Goal: Task Accomplishment & Management: Complete application form

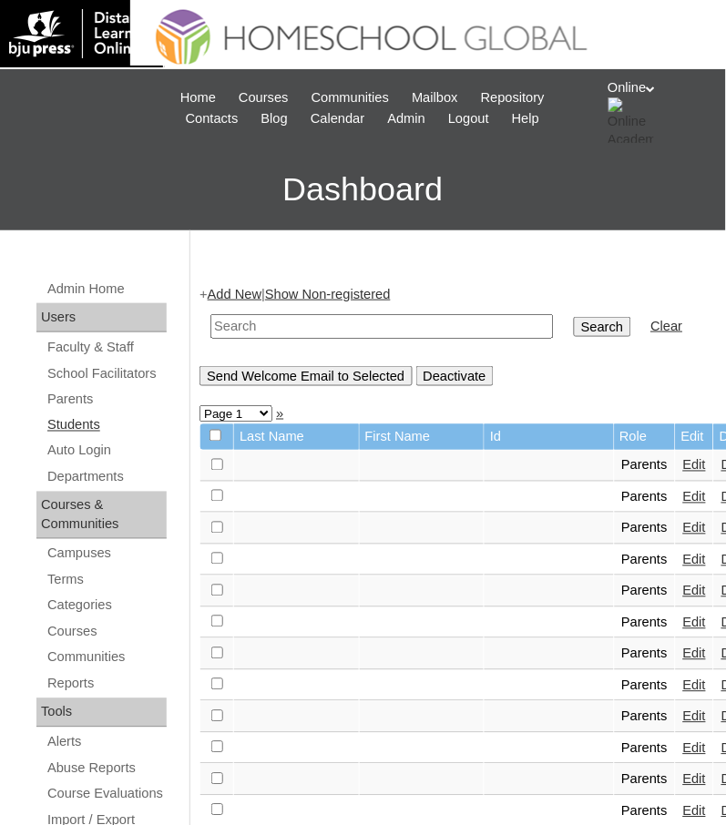
click at [77, 416] on link "Students" at bounding box center [106, 425] width 121 height 23
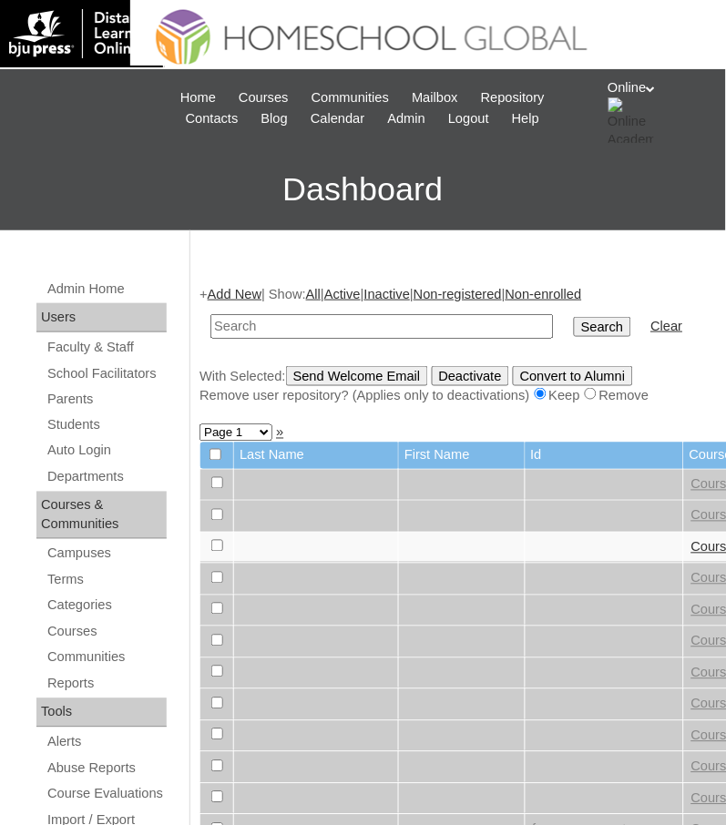
click at [237, 289] on link "Add New" at bounding box center [235, 294] width 54 height 15
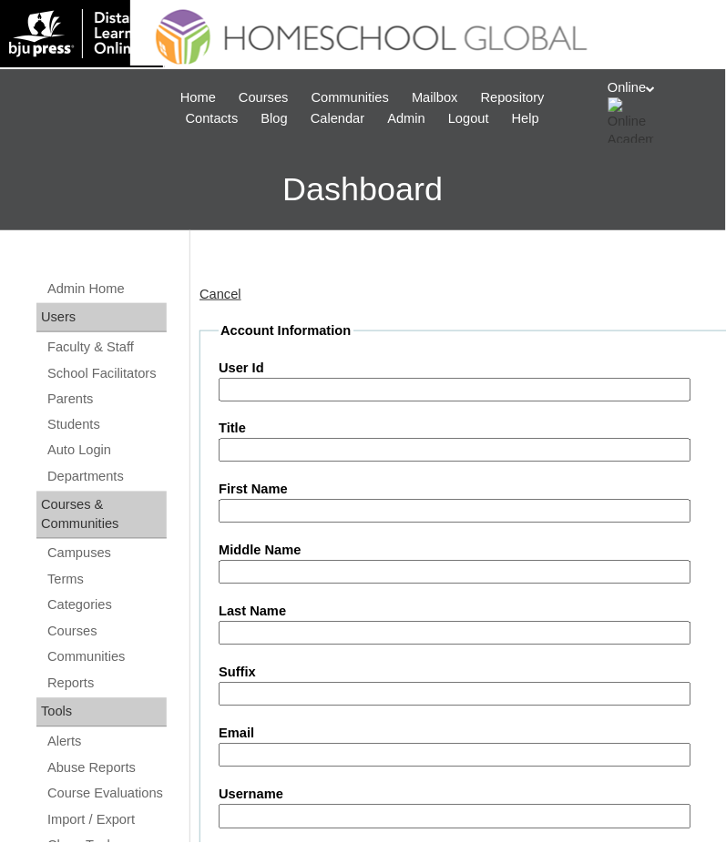
click at [376, 750] on input "Email" at bounding box center [455, 756] width 472 height 25
paste input "faith.embalsado@gmail.com"
type input "faith.embalsado@gmail.com"
click at [339, 505] on input "First Name" at bounding box center [455, 512] width 472 height 25
paste input "[PERSON_NAME]"
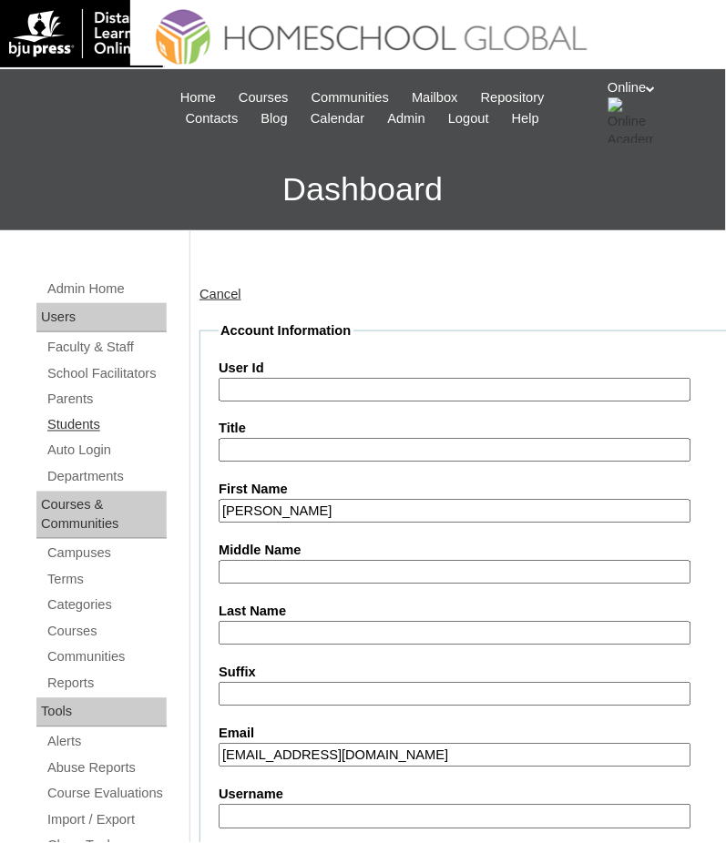
type input "[PERSON_NAME]"
click at [309, 565] on input "Middle Name" at bounding box center [455, 573] width 472 height 25
paste input "EMBALSADO"
type input "EMBALSADO"
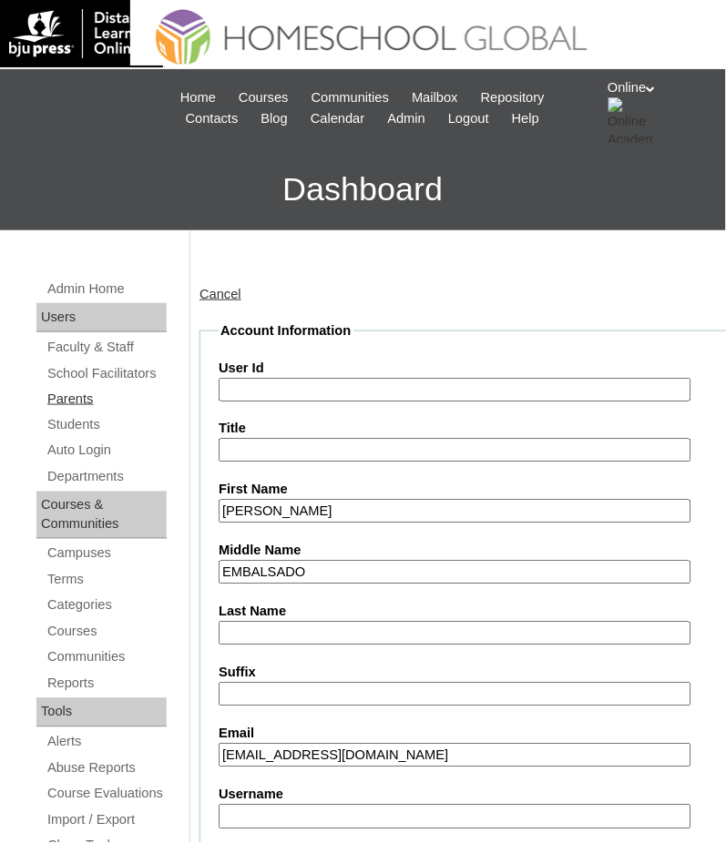
click at [85, 397] on link "Parents" at bounding box center [106, 399] width 121 height 23
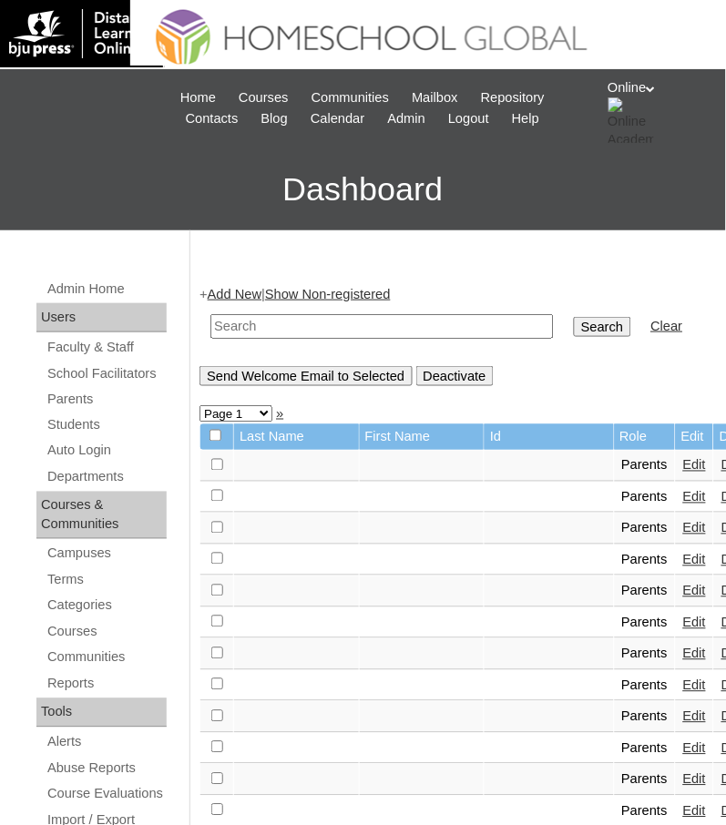
click at [356, 321] on input "text" at bounding box center [381, 326] width 343 height 25
paste input "HGP0282-OACAD2025"
type input "HGP0282-OACAD2025"
click at [574, 321] on input "Search" at bounding box center [602, 327] width 56 height 20
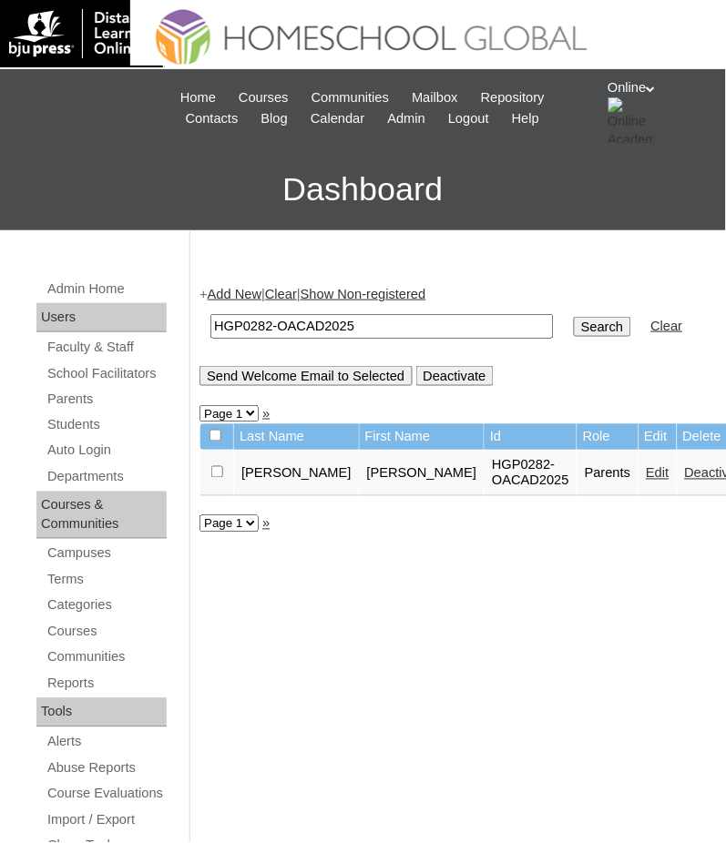
click at [647, 481] on link "Edit" at bounding box center [658, 473] width 23 height 15
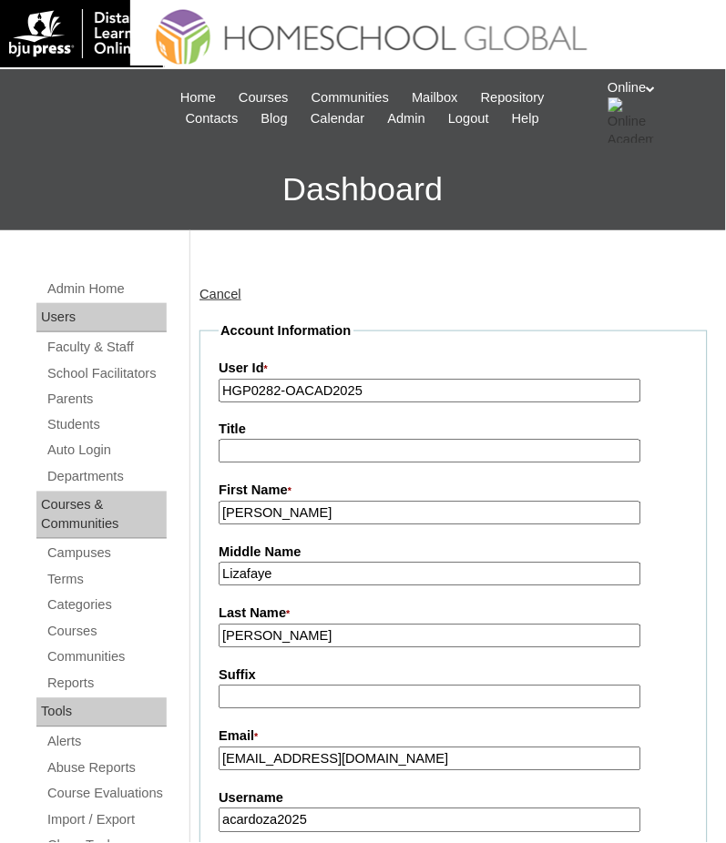
click at [361, 625] on input "Cardoza" at bounding box center [430, 637] width 423 height 25
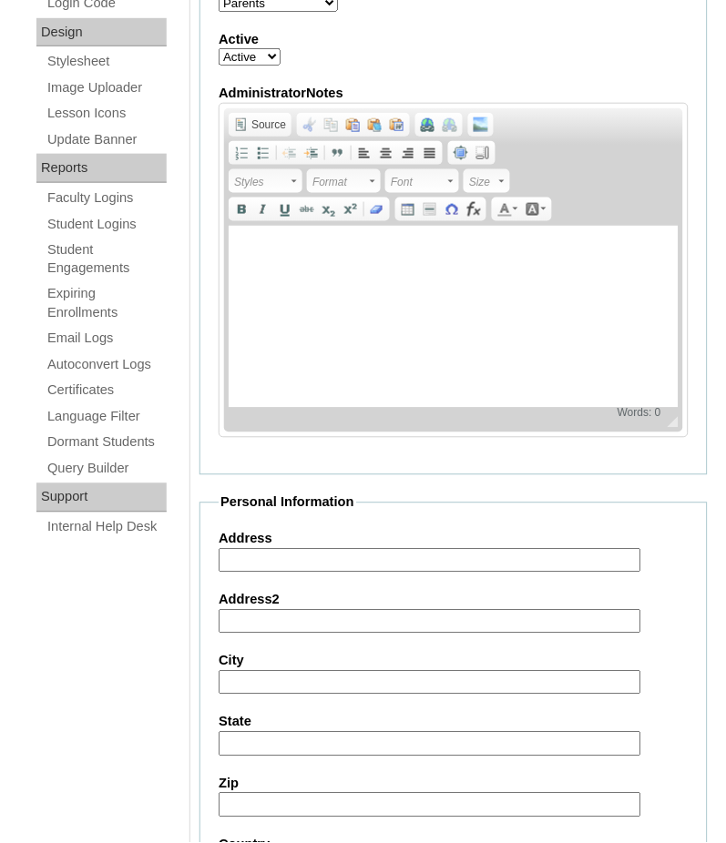
scroll to position [1644, 0]
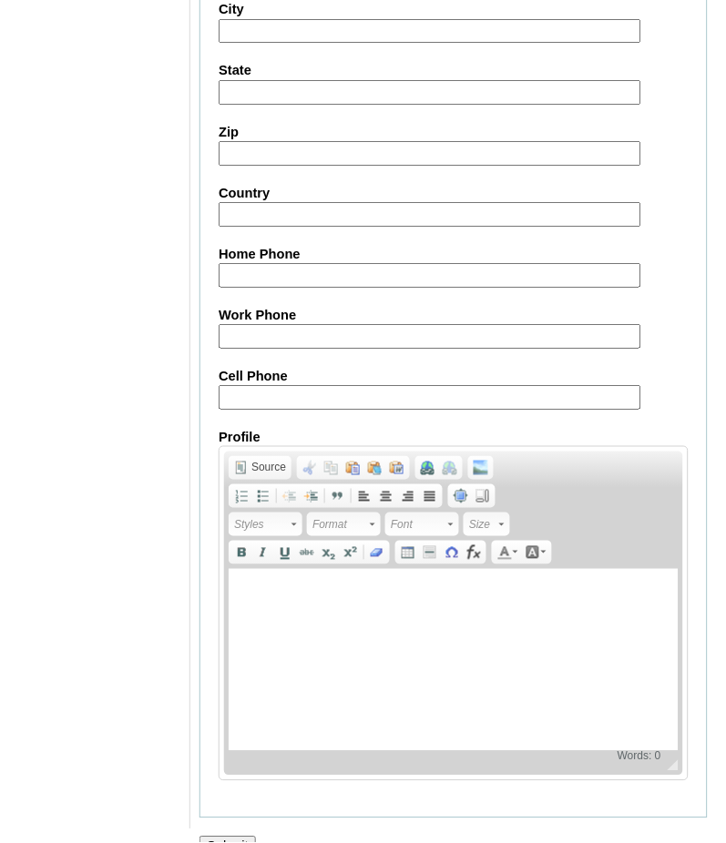
type input "Cardoza 2025"
click at [236, 837] on input "Submit" at bounding box center [227, 847] width 56 height 20
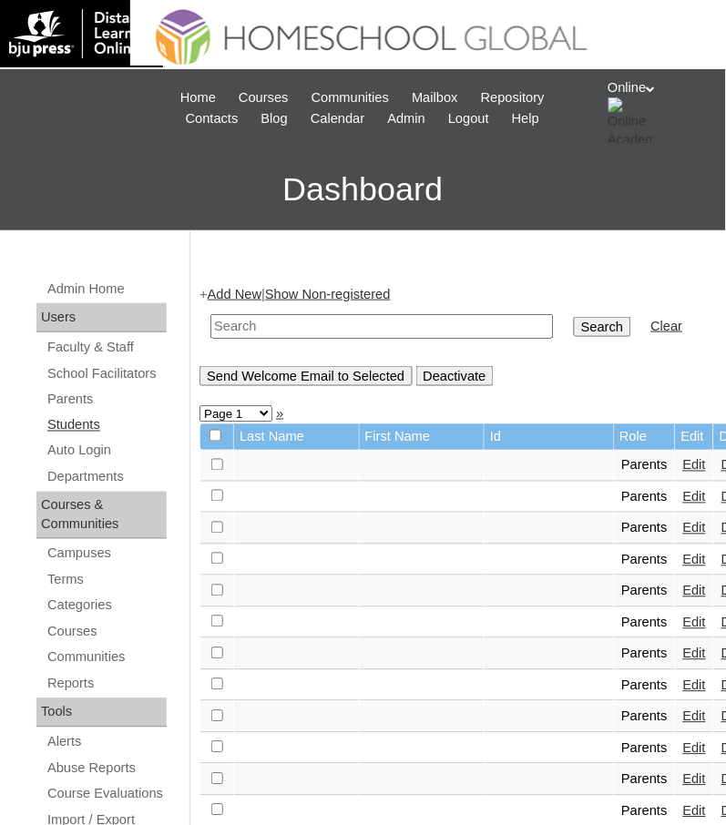
click at [87, 428] on link "Students" at bounding box center [106, 425] width 121 height 23
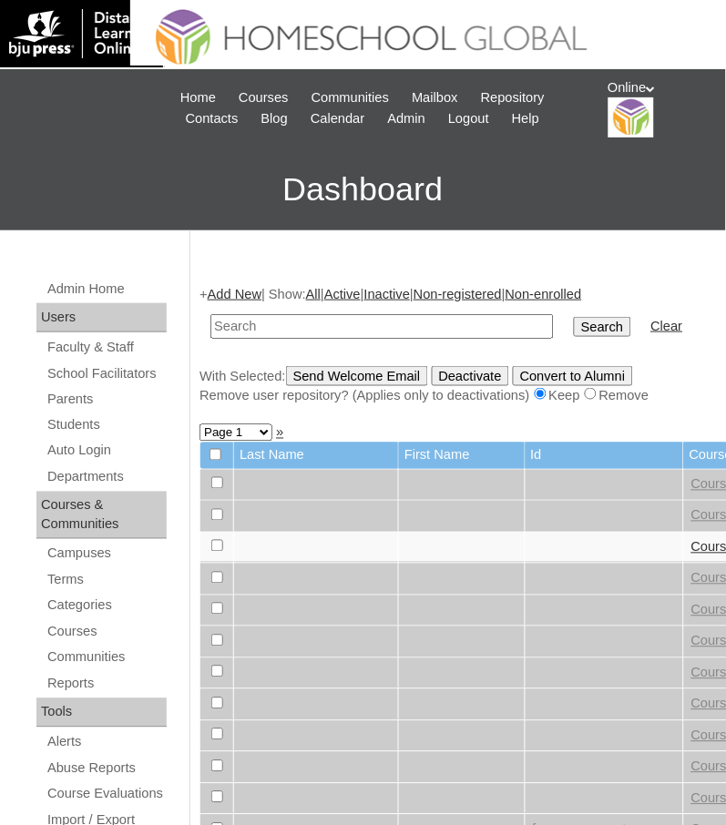
click at [245, 296] on link "Add New" at bounding box center [235, 294] width 54 height 15
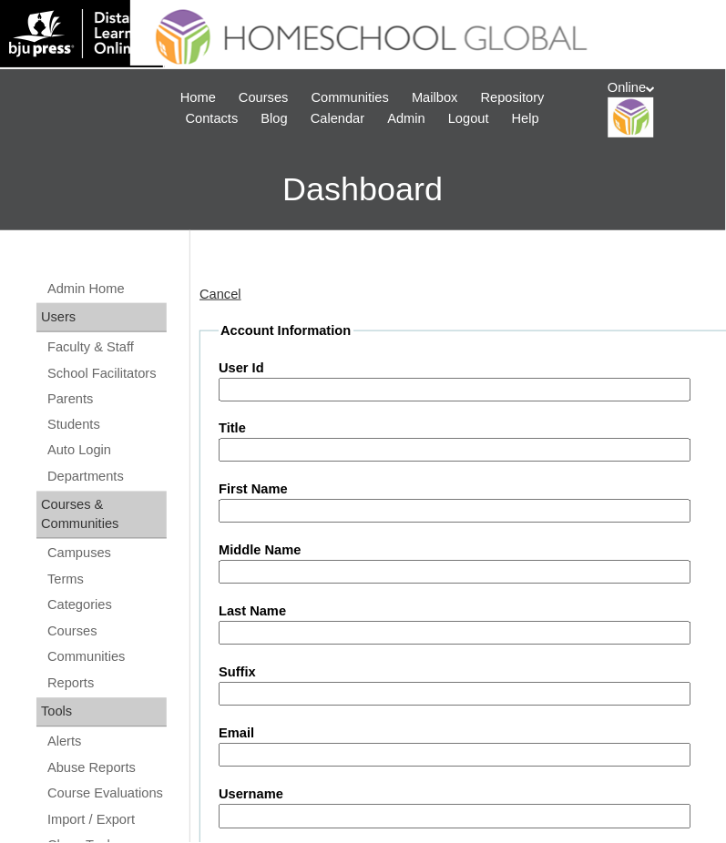
click at [384, 392] on input "User Id" at bounding box center [455, 390] width 472 height 25
paste input "HG3300OACAD2025"
type input "HG3300OACAD2025"
click at [291, 805] on input "Username" at bounding box center [455, 817] width 472 height 25
type input "V"
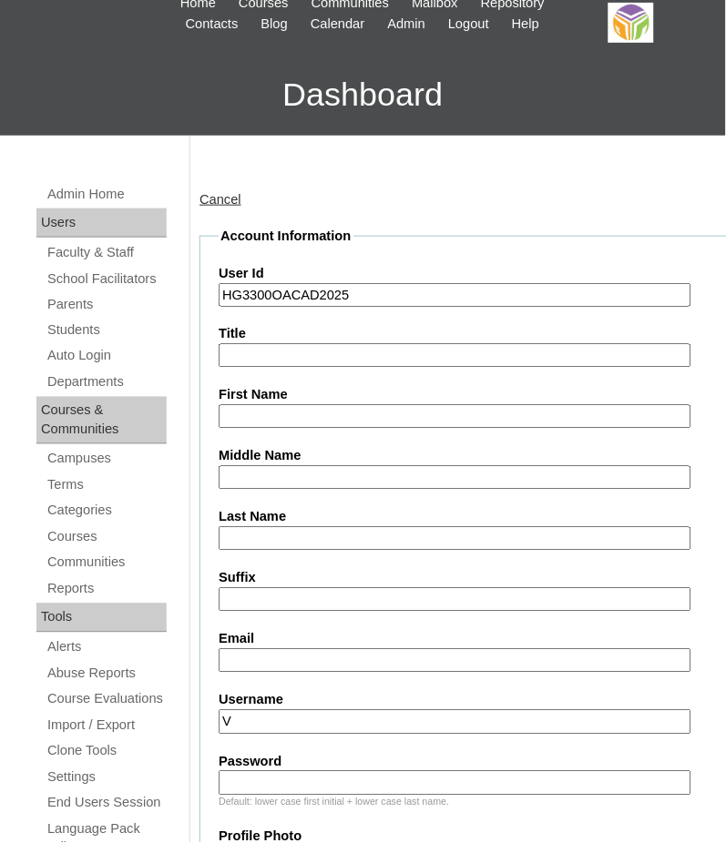
scroll to position [242, 0]
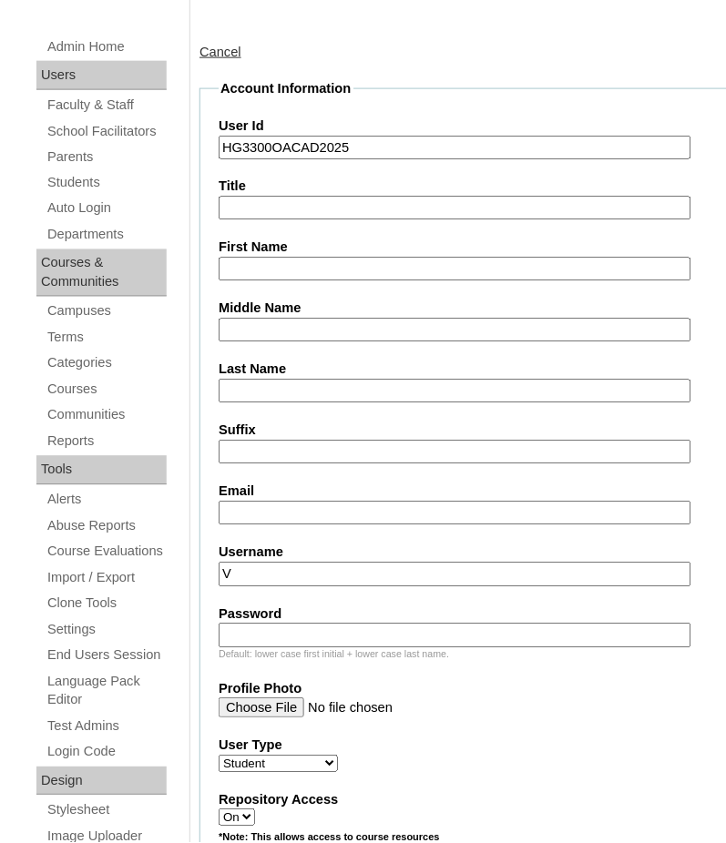
click at [307, 648] on div "Default: lower case first initial + lower case last name." at bounding box center [481, 655] width 525 height 14
click at [302, 624] on input "Password" at bounding box center [455, 636] width 472 height 25
paste input "fkgnso"
type input "fkgnso"
click at [323, 563] on input "V" at bounding box center [455, 575] width 472 height 25
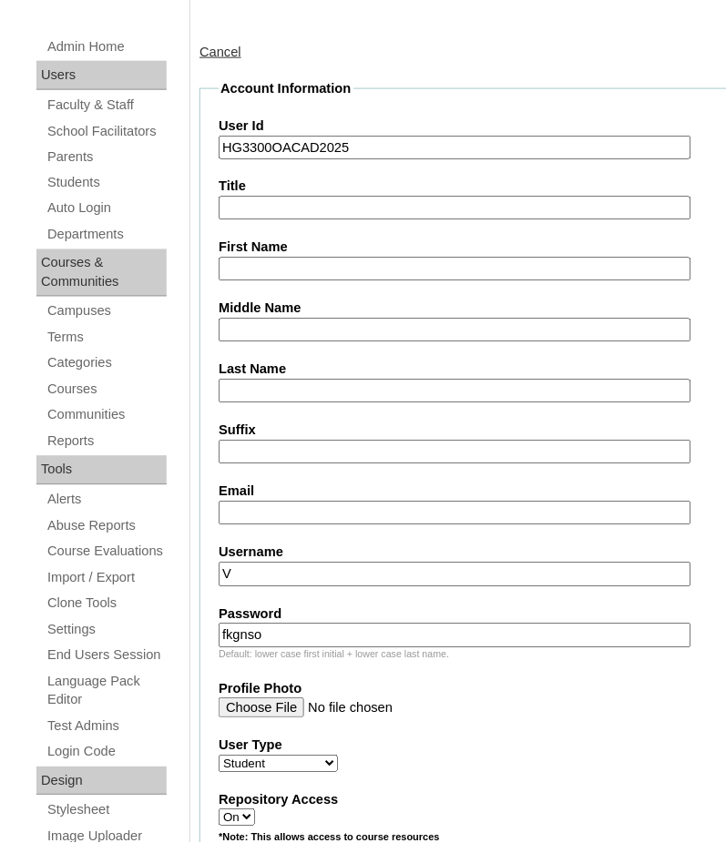
paste input "abe.cardoza2025"
type input "abe.cardoza2025"
click at [264, 502] on input "Email" at bounding box center [455, 514] width 472 height 25
paste input "faith.embalsado@gmail.com"
type input "faith.embalsado@gmail.com"
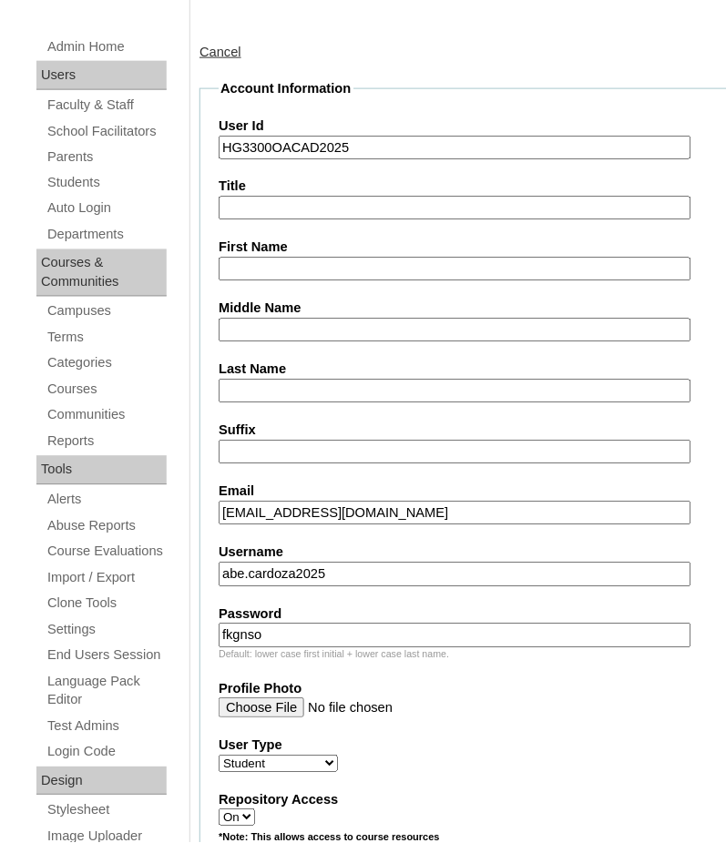
click at [329, 270] on input "First Name" at bounding box center [455, 270] width 472 height 25
paste input "ABE NEHEMIAH"
type input "ABE NEHEMIAH"
click at [274, 327] on input "Middle Name" at bounding box center [455, 331] width 472 height 25
paste input "EMBALSADO"
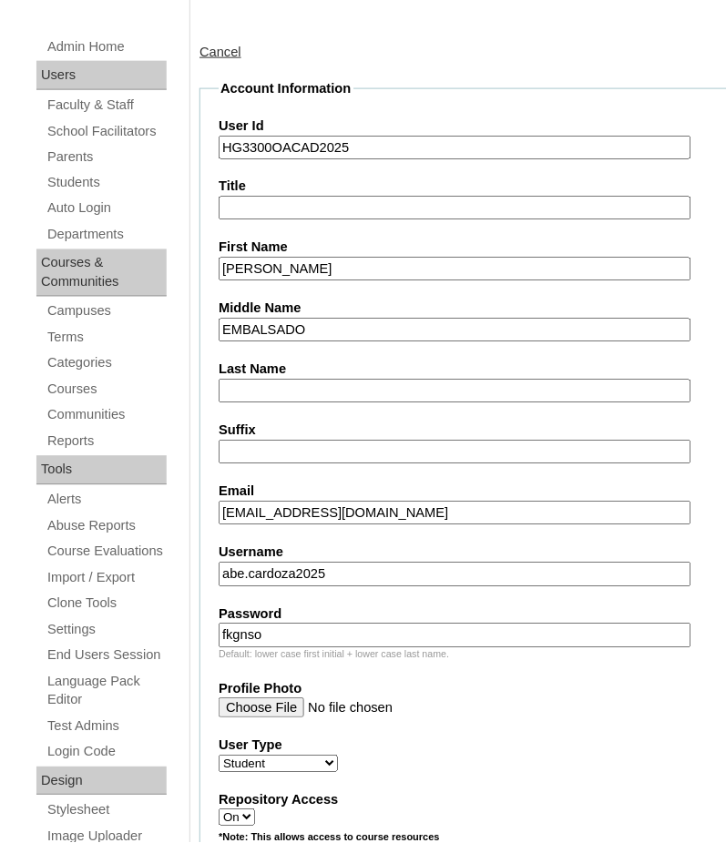
type input "EMBALSADO"
click at [410, 380] on input "Last Name" at bounding box center [455, 392] width 472 height 25
paste input "CARDOZA"
type input "CARDOZA"
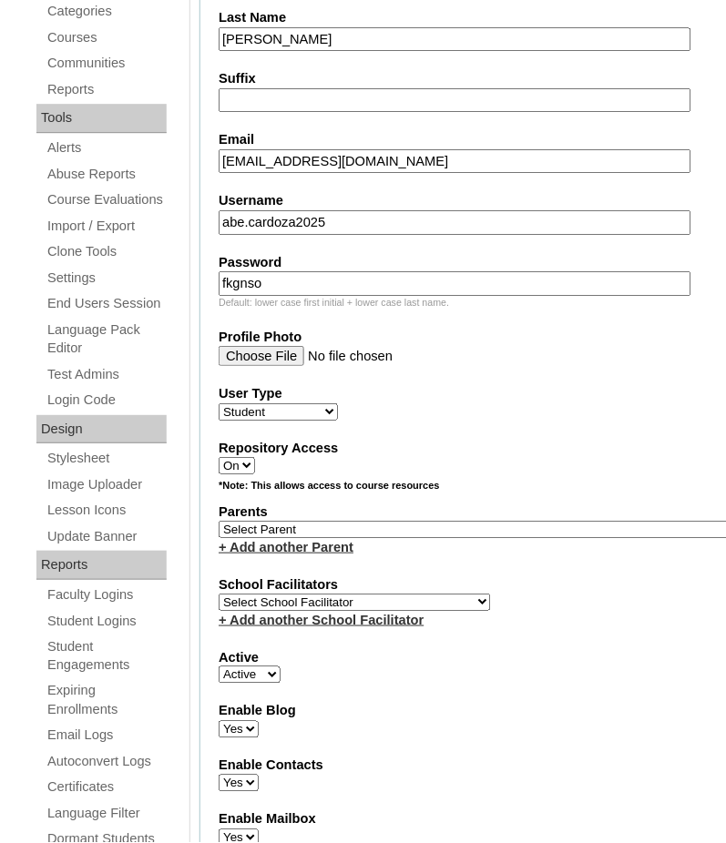
scroll to position [596, 0]
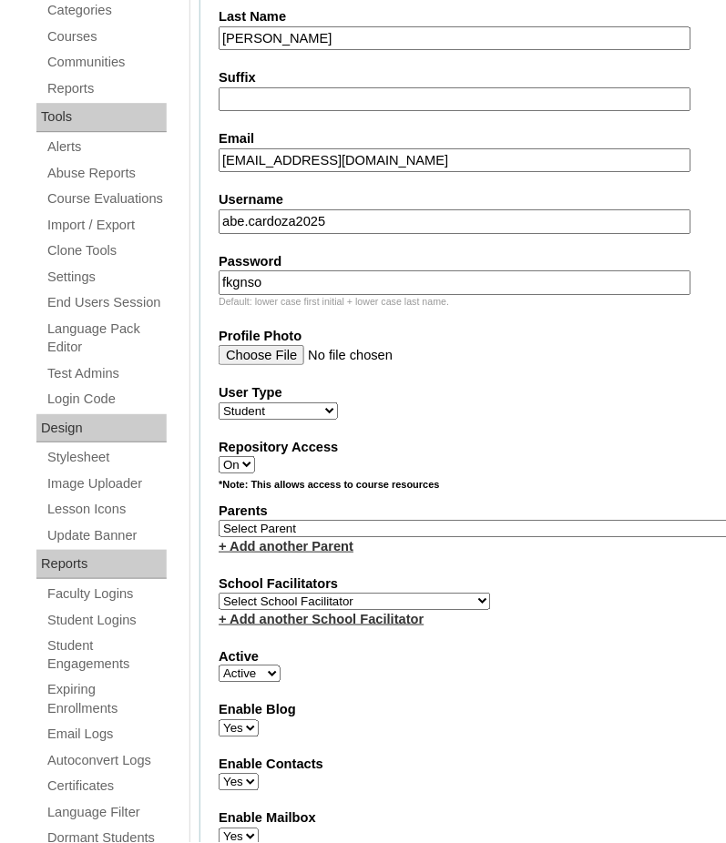
click at [337, 593] on select "Select School Facilitator Norman Añain Ruffa Abadijas Mary Abella Gloryfe Abion…" at bounding box center [355, 601] width 272 height 17
select select "41379"
click at [219, 593] on select "Select School Facilitator Norman Añain Ruffa Abadijas Mary Abella Gloryfe Abion…" at bounding box center [355, 601] width 272 height 17
click at [306, 520] on select "Select Parent , , , , , , , , , , , , , , , , , , , , , , , , , , , , , , , , ,…" at bounding box center [481, 528] width 525 height 17
select select "44256"
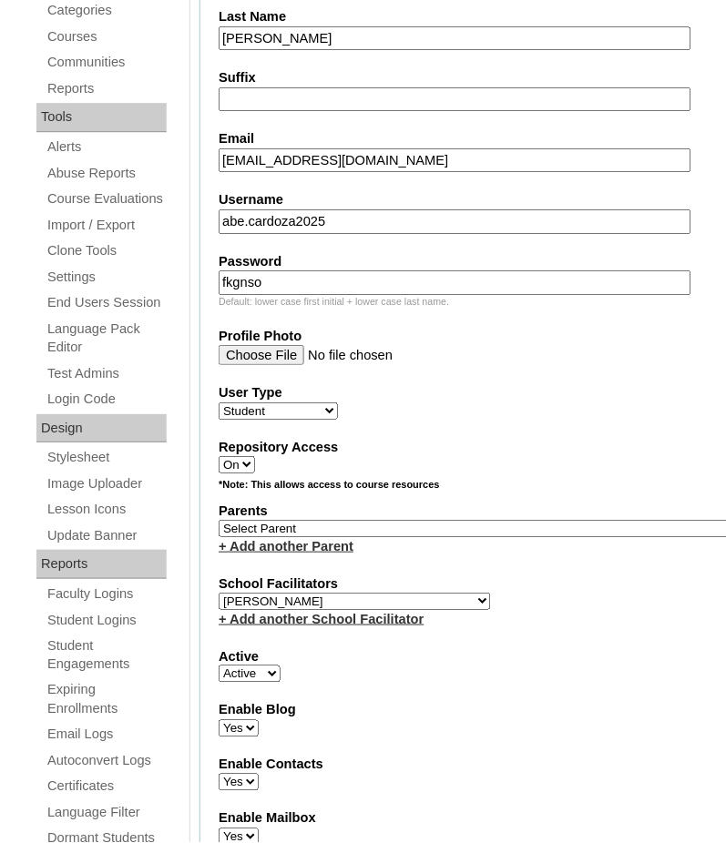
click at [219, 520] on select "Select Parent , , , , , , , , , , , , , , , , , , , , , , , , , , , , , , , , ,…" at bounding box center [481, 528] width 525 height 17
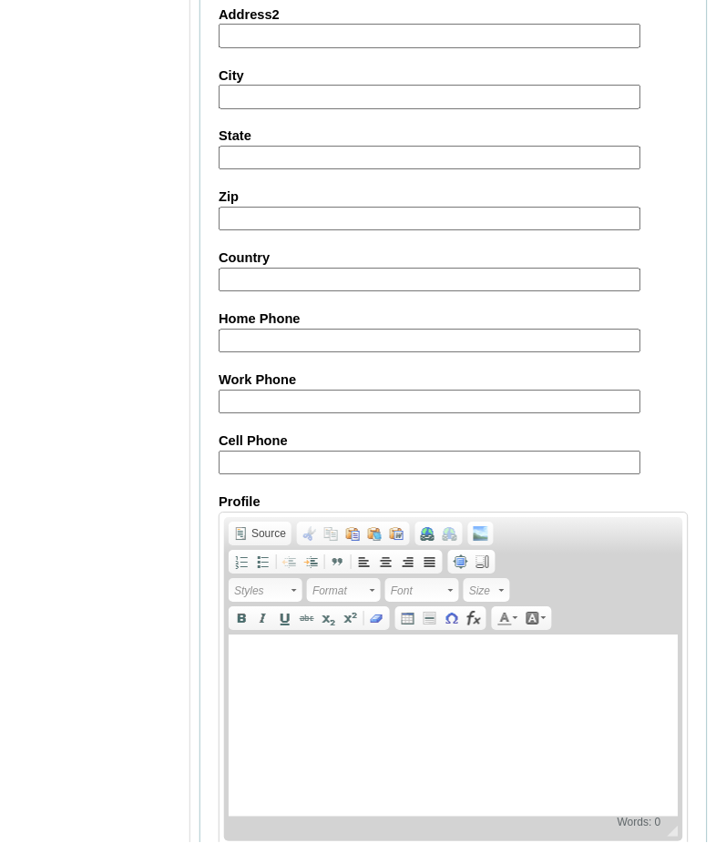
scroll to position [2012, 0]
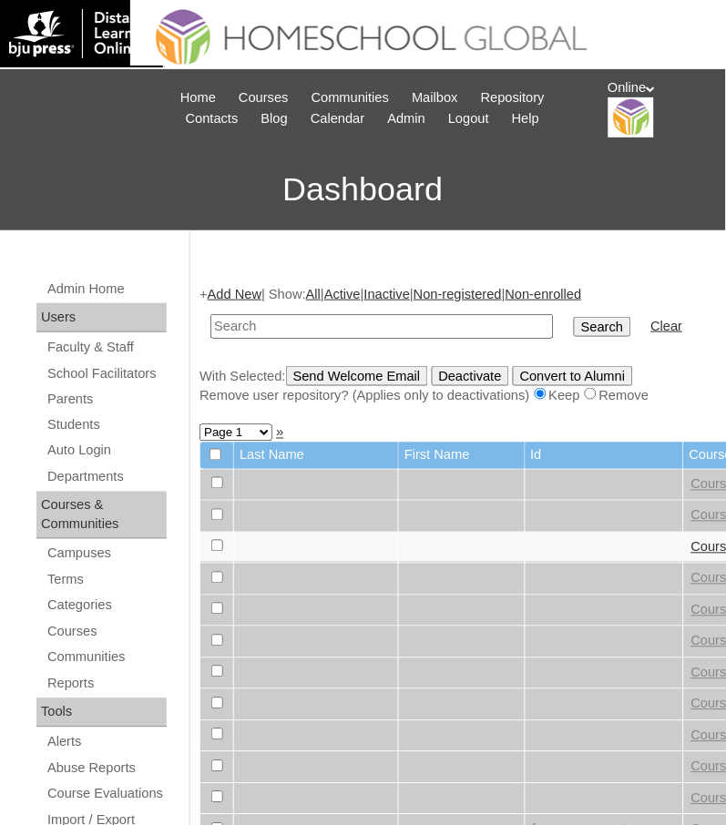
click at [260, 326] on input "text" at bounding box center [381, 326] width 343 height 25
type input "HG3300OACAD2025"
click at [574, 328] on input "Search" at bounding box center [602, 327] width 56 height 20
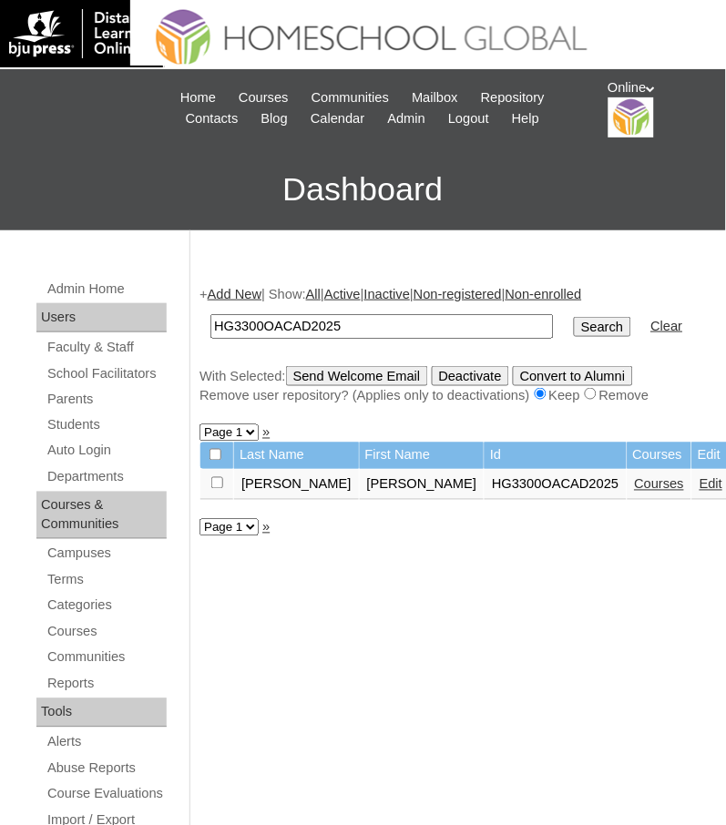
click at [635, 485] on link "Courses" at bounding box center [660, 484] width 50 height 15
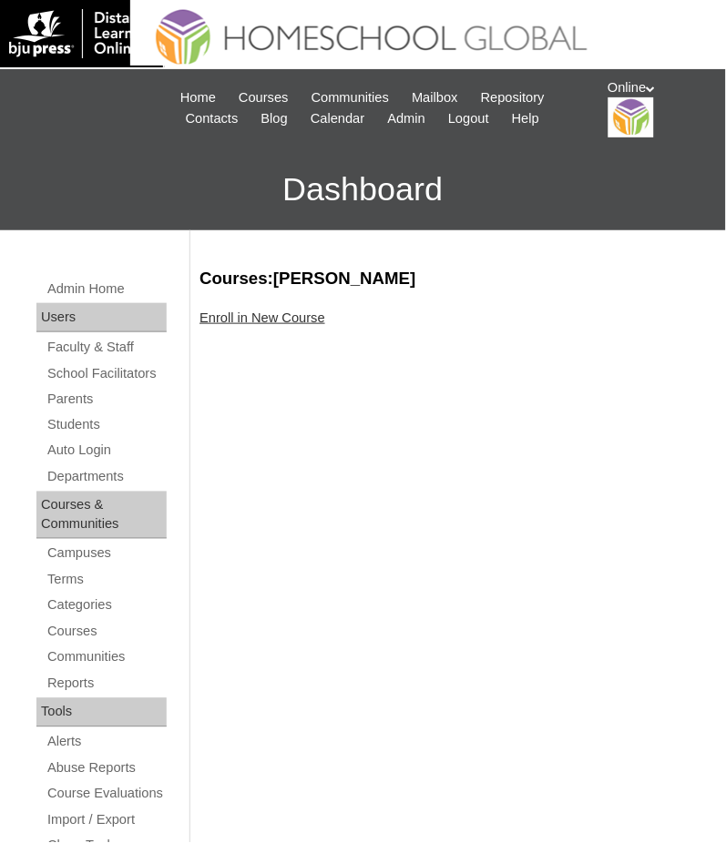
click at [267, 320] on link "Enroll in New Course" at bounding box center [262, 318] width 126 height 15
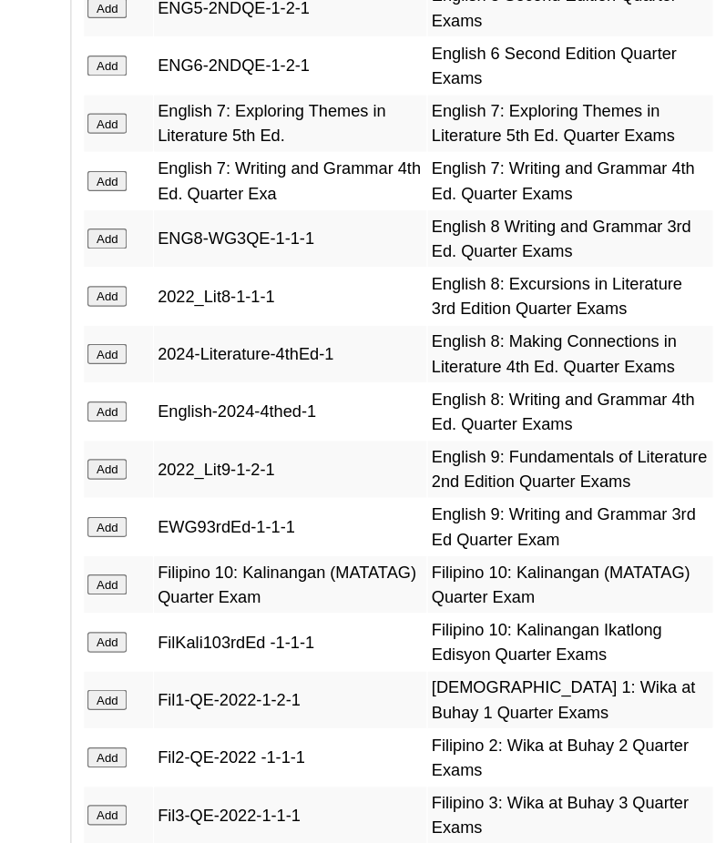
scroll to position [3219, 0]
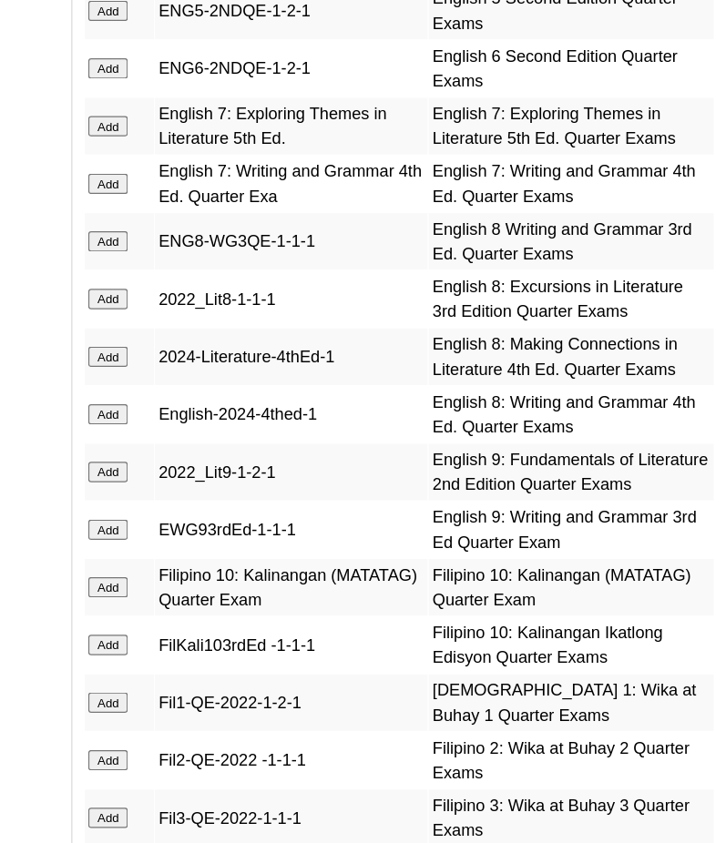
click at [203, 98] on input "Add" at bounding box center [219, 106] width 32 height 16
click at [217, 145] on input "Add" at bounding box center [219, 153] width 32 height 16
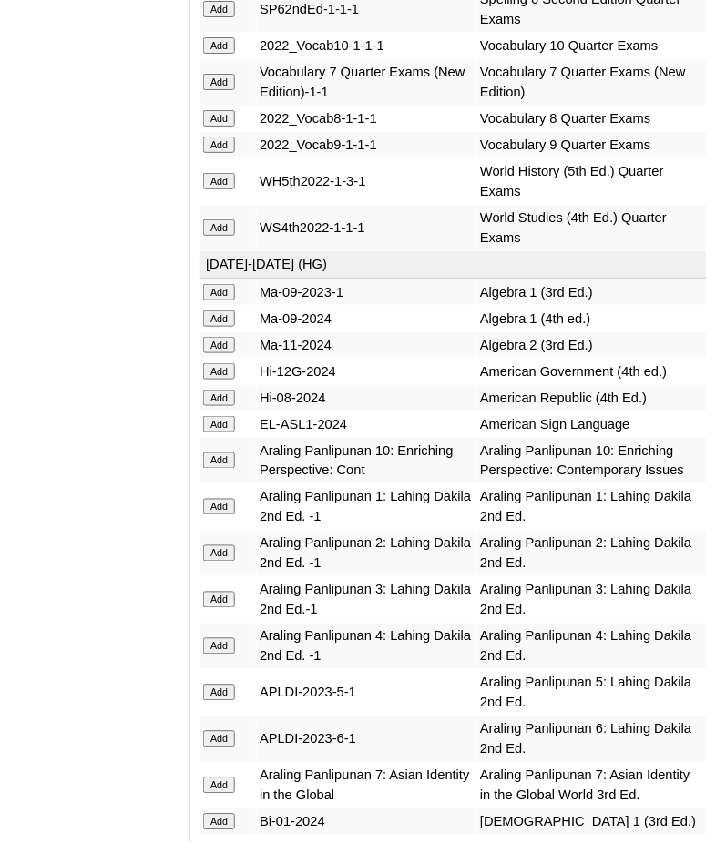
scroll to position [5806, 0]
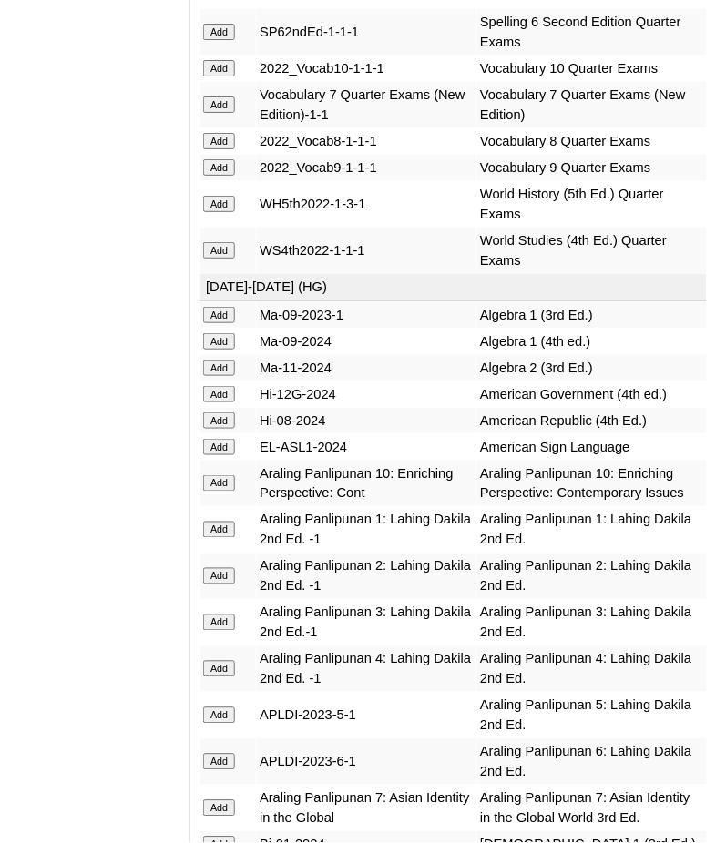
click at [210, 113] on input "Add" at bounding box center [219, 105] width 32 height 16
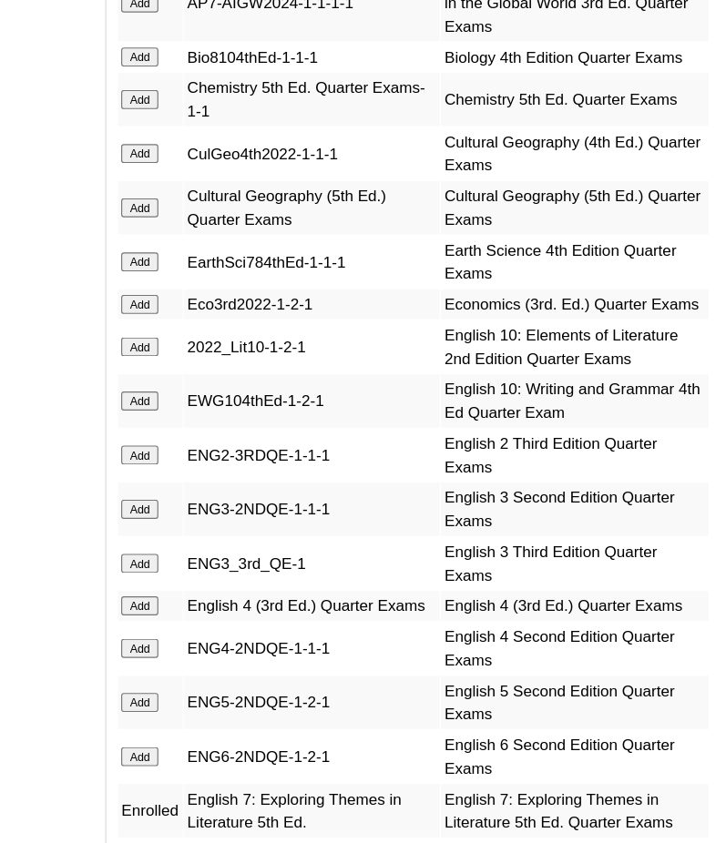
scroll to position [2571, 0]
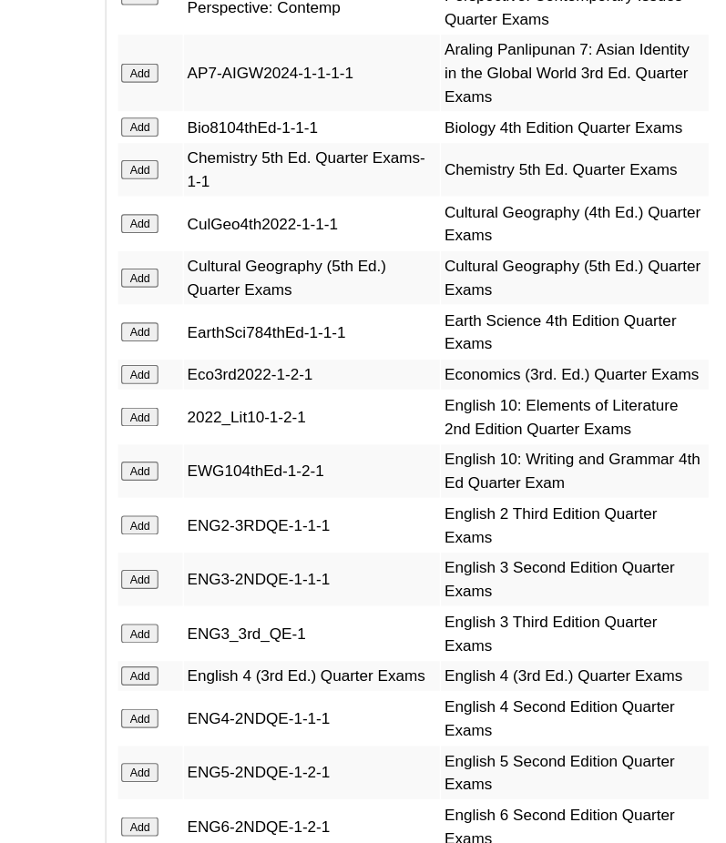
click at [223, 277] on input "Add" at bounding box center [219, 285] width 32 height 16
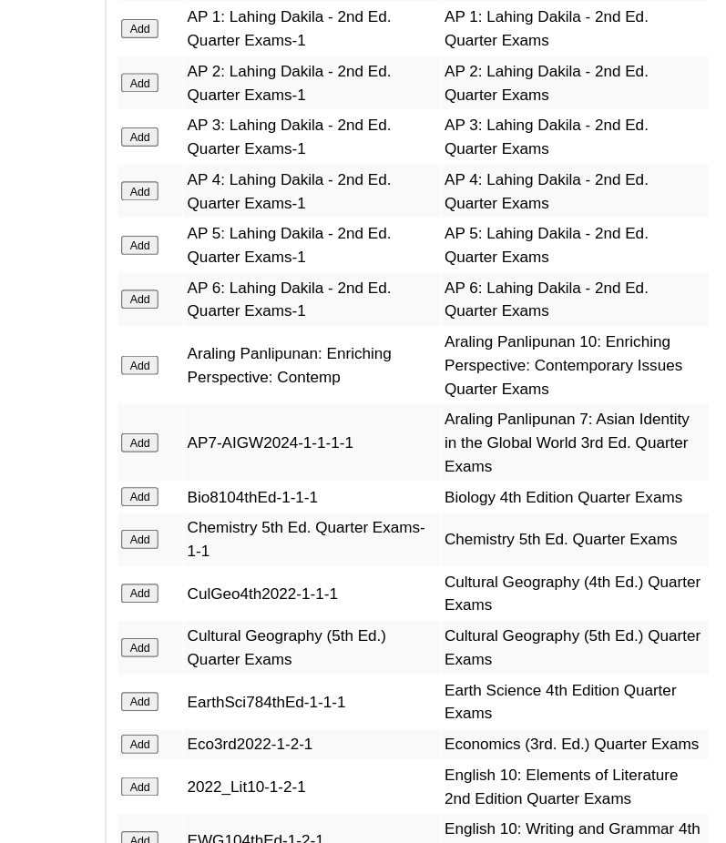
scroll to position [2139, 0]
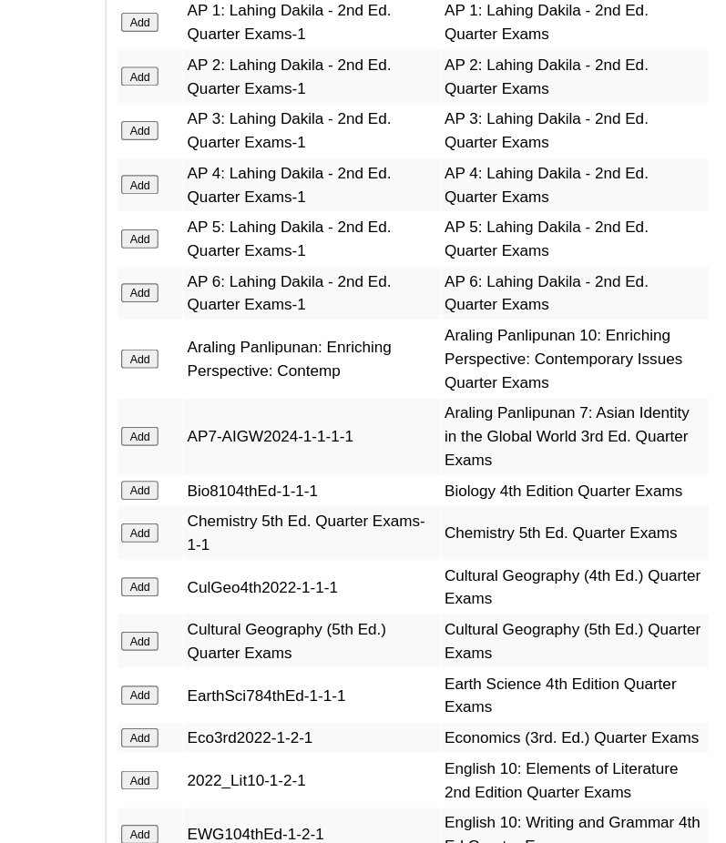
click at [206, 486] on input "Add" at bounding box center [219, 494] width 32 height 16
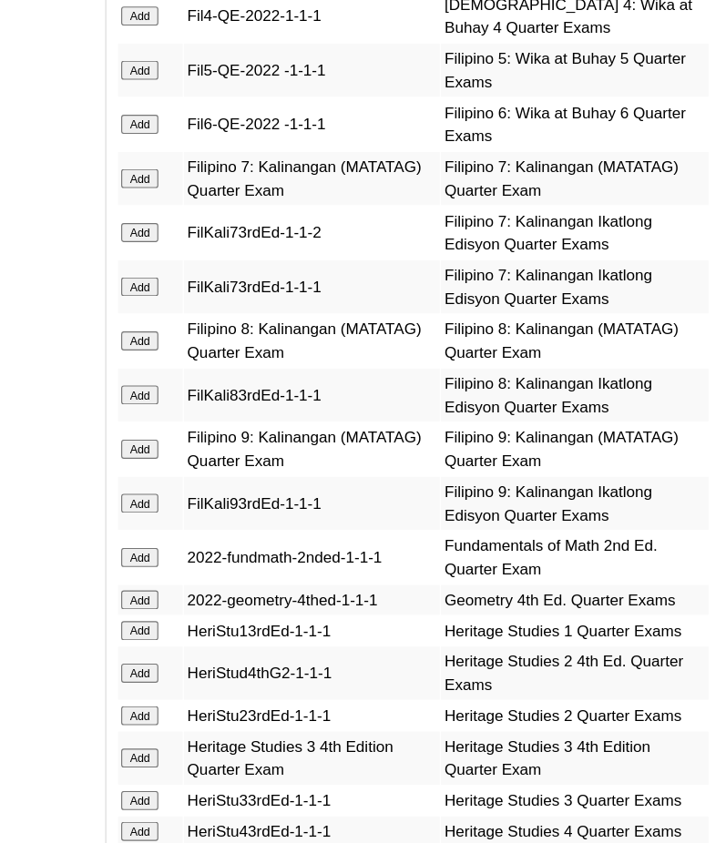
scroll to position [3797, 0]
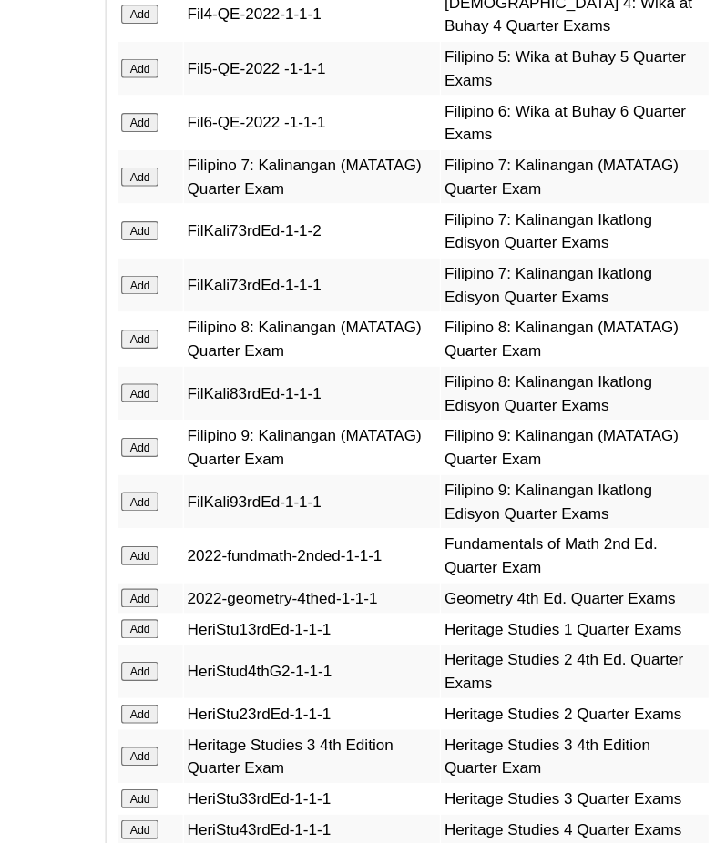
click at [222, 264] on input "Add" at bounding box center [219, 272] width 32 height 16
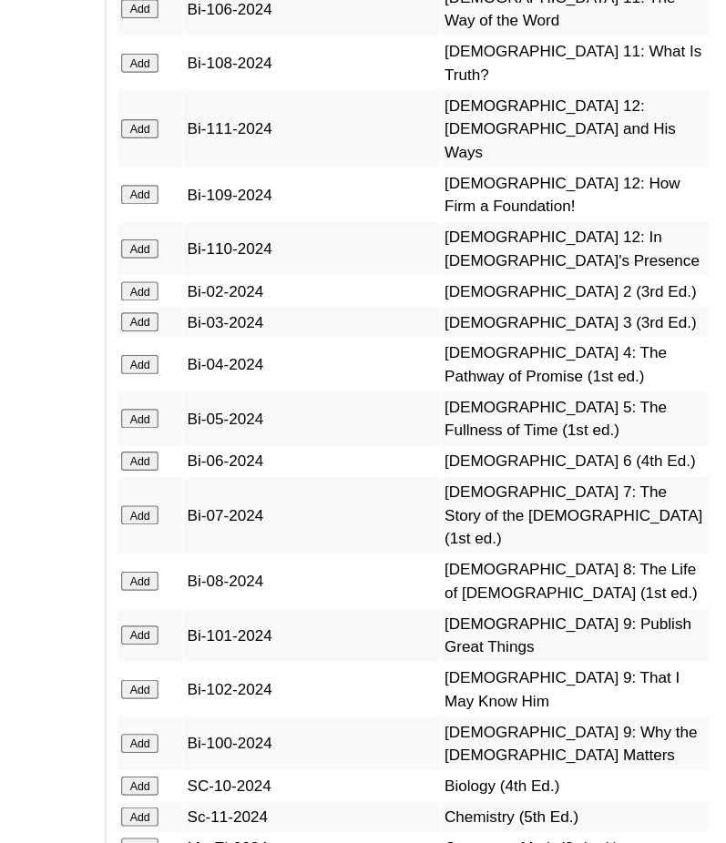
scroll to position [6854, 0]
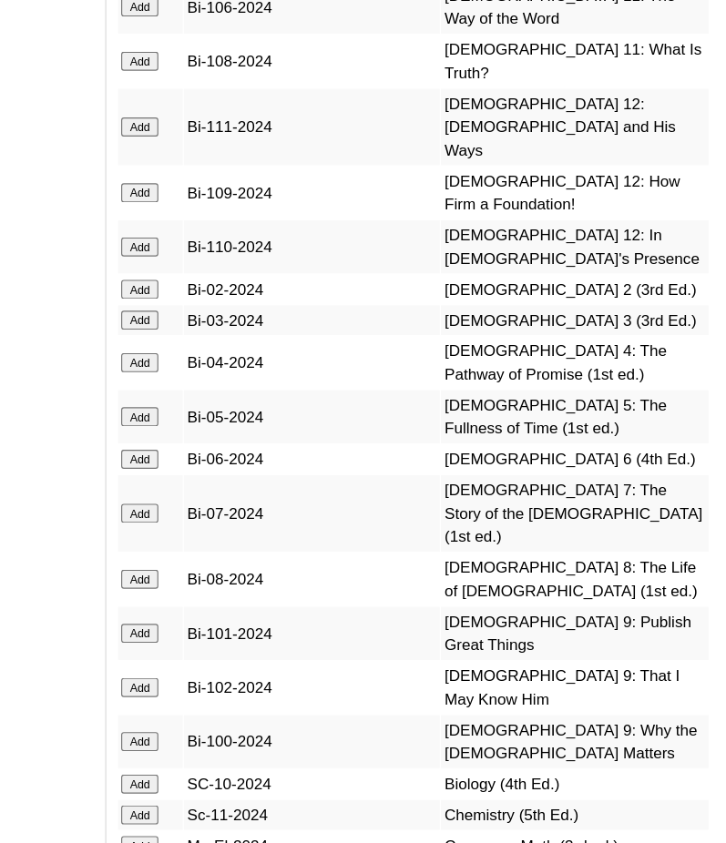
click at [211, 553] on input "Add" at bounding box center [219, 561] width 32 height 16
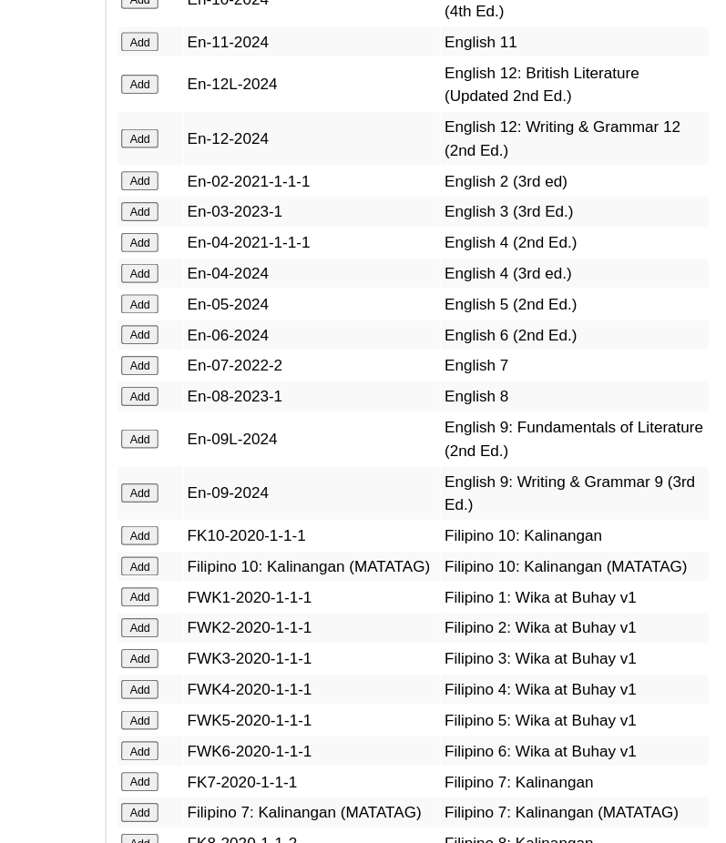
scroll to position [7770, 0]
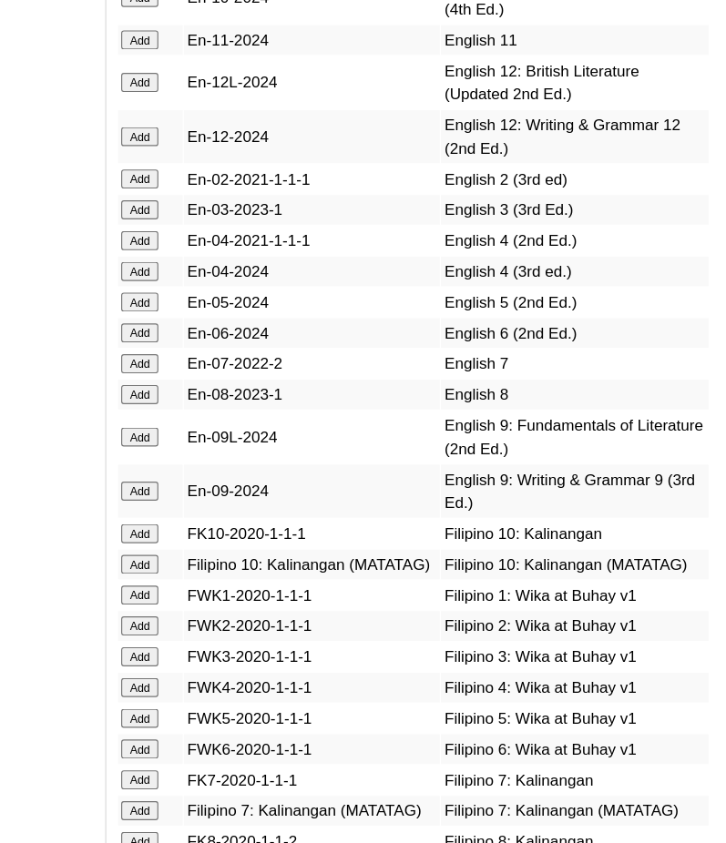
click at [219, 424] on input "Add" at bounding box center [219, 432] width 32 height 16
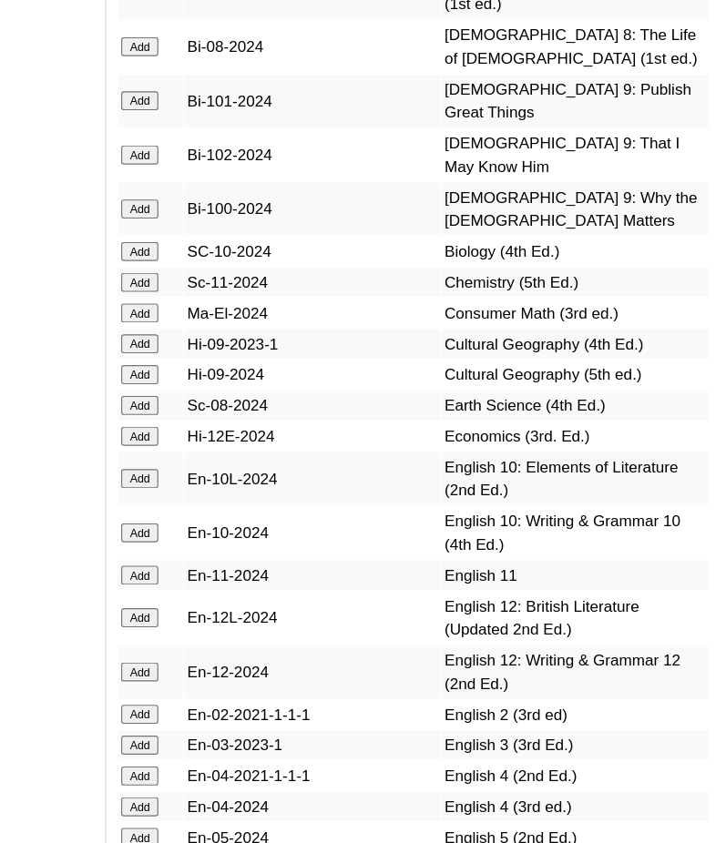
scroll to position [7419, 0]
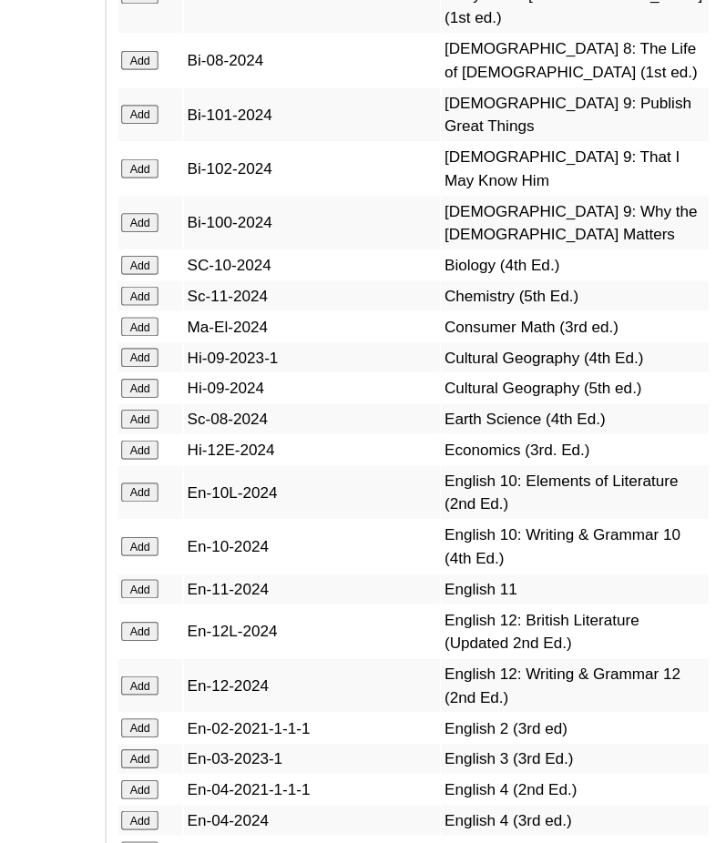
click at [206, 352] on input "Add" at bounding box center [219, 360] width 32 height 16
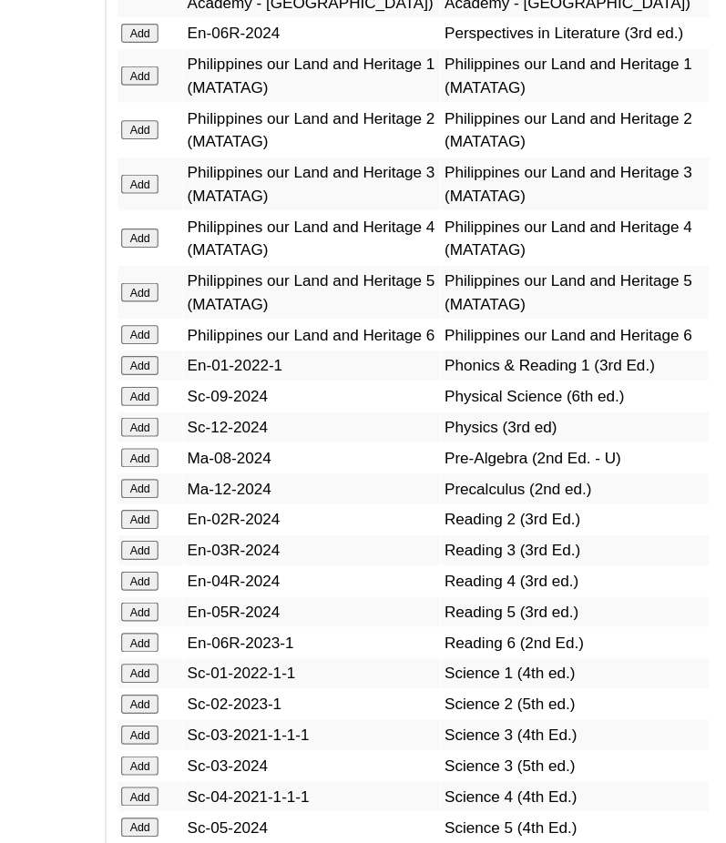
scroll to position [9601, 0]
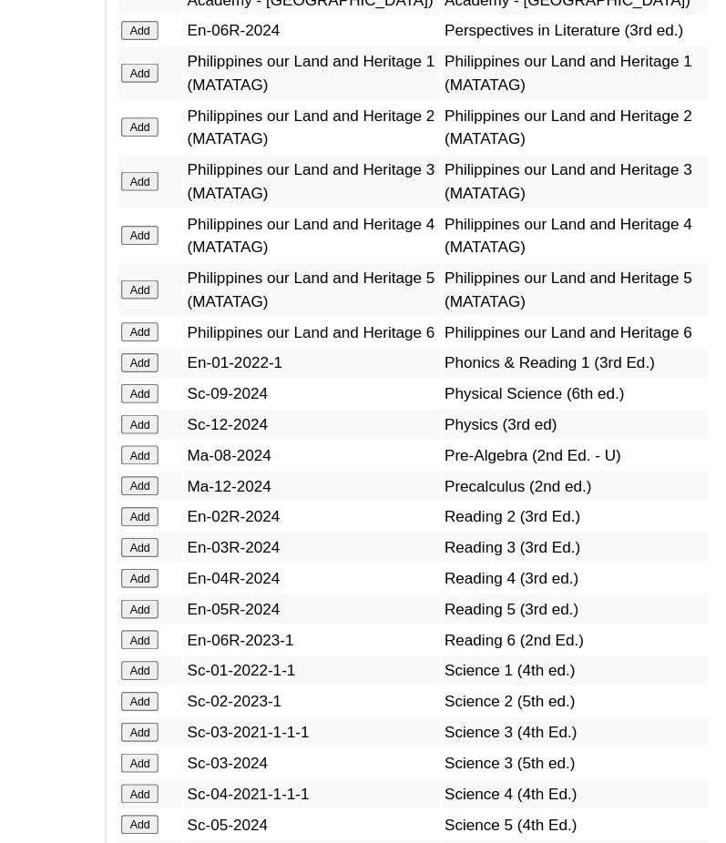
click at [222, 503] on input "Add" at bounding box center [219, 511] width 32 height 16
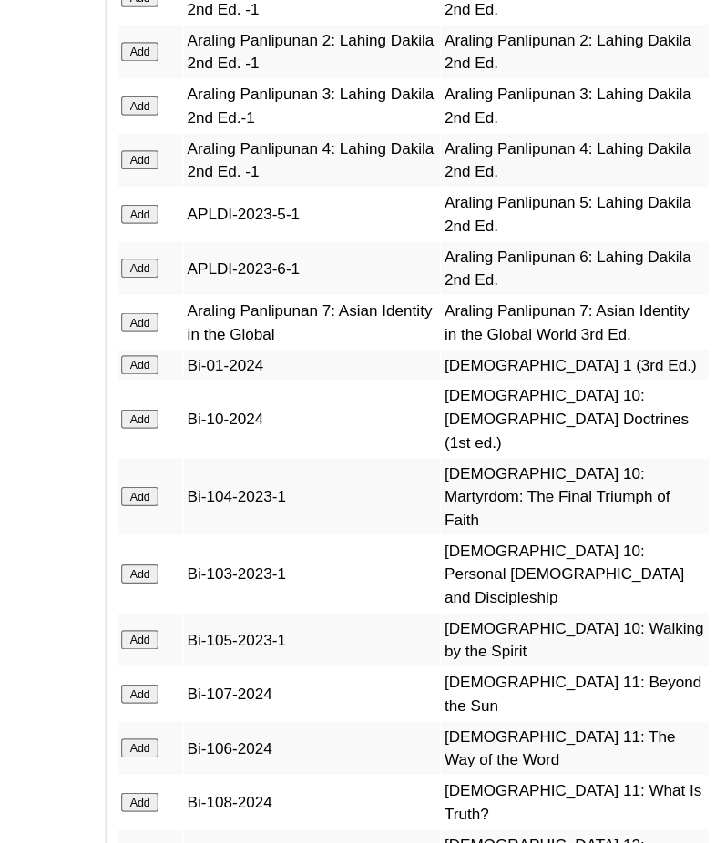
scroll to position [6336, 0]
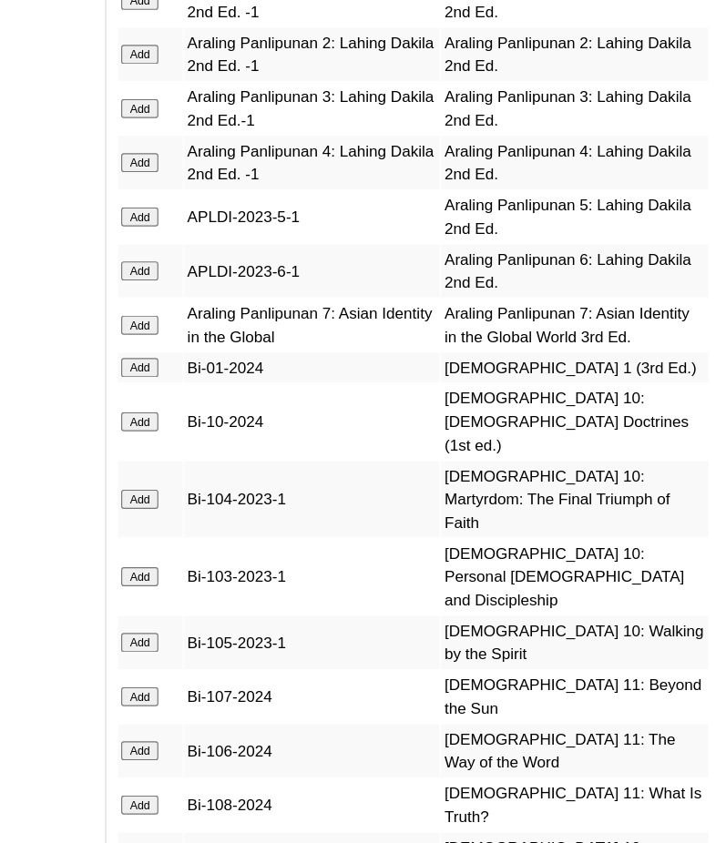
click at [224, 287] on input "Add" at bounding box center [219, 278] width 32 height 16
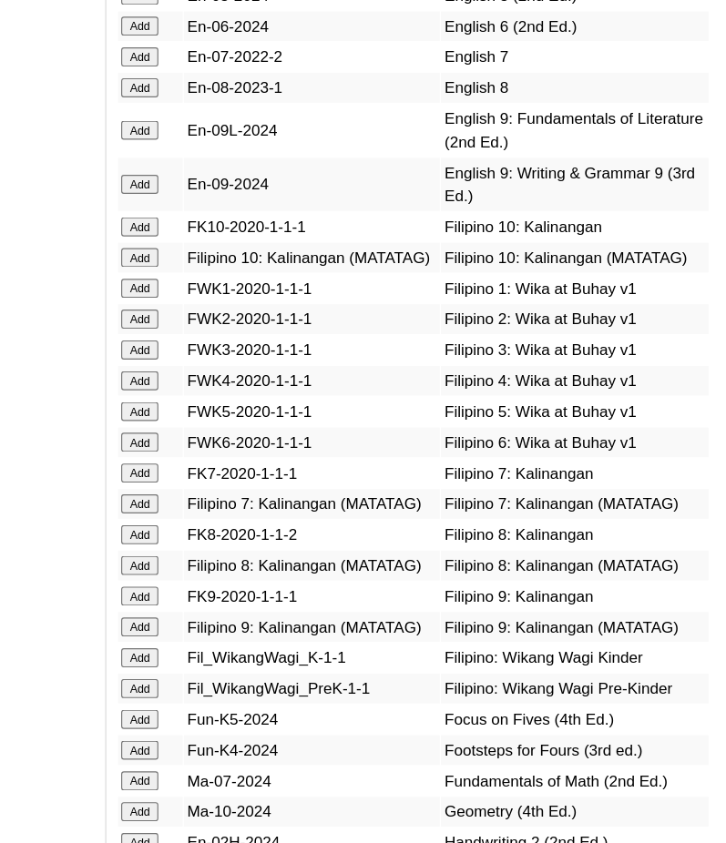
scroll to position [8034, 0]
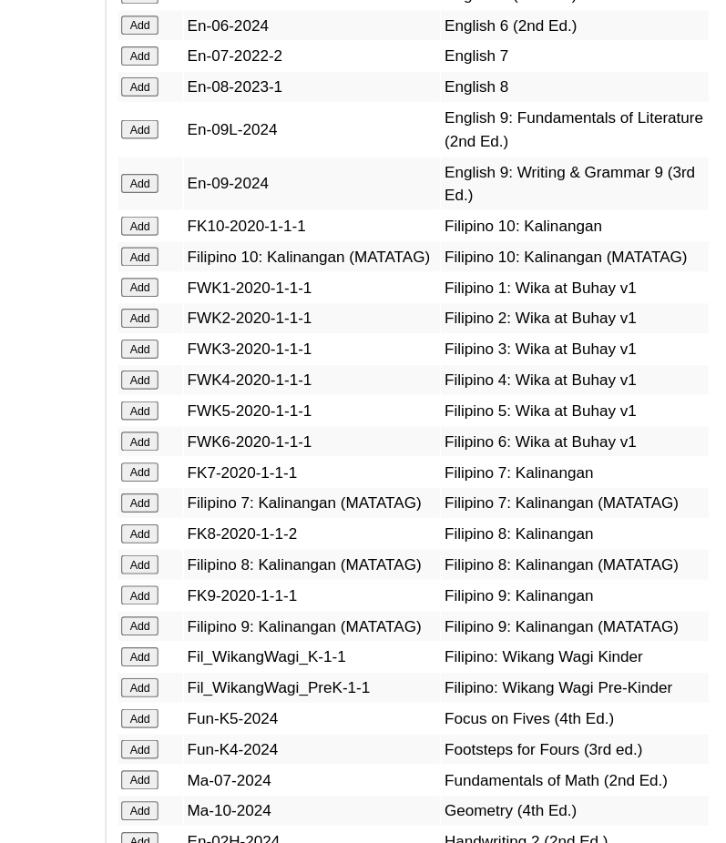
click at [222, 544] on input "Add" at bounding box center [219, 552] width 32 height 16
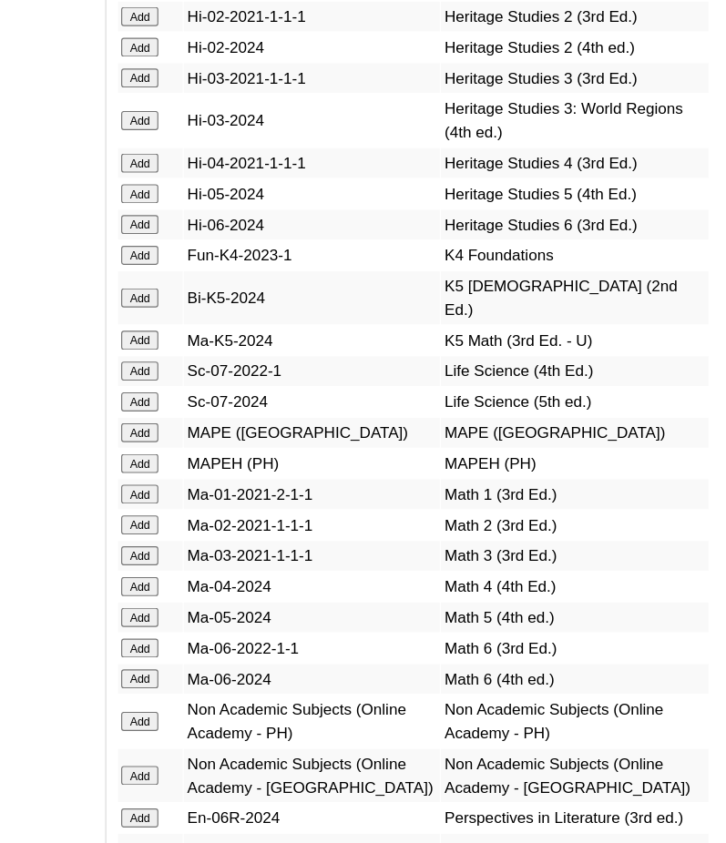
scroll to position [8938, 0]
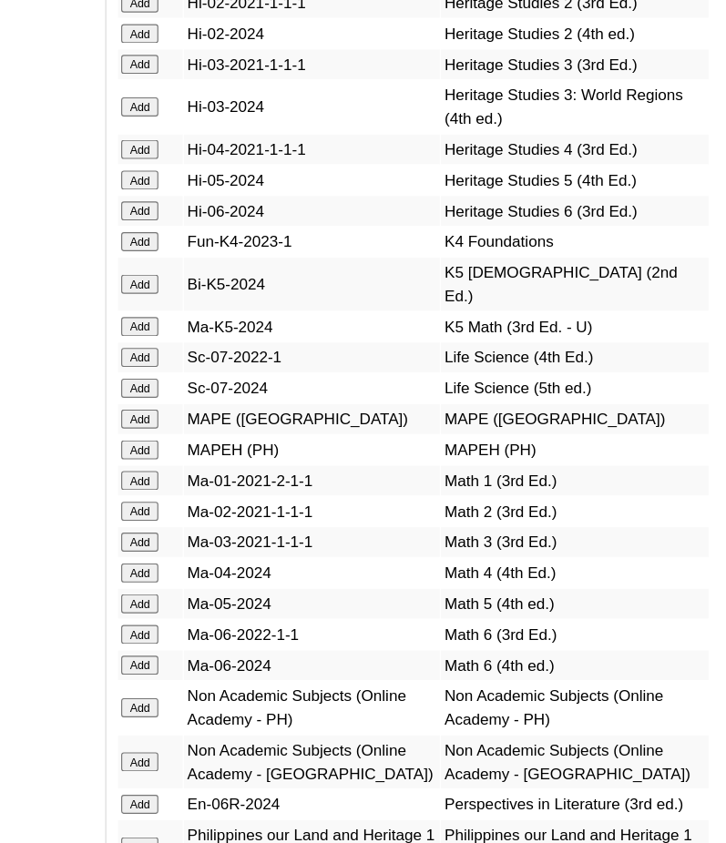
click at [221, 719] on input "Add" at bounding box center [219, 727] width 32 height 16
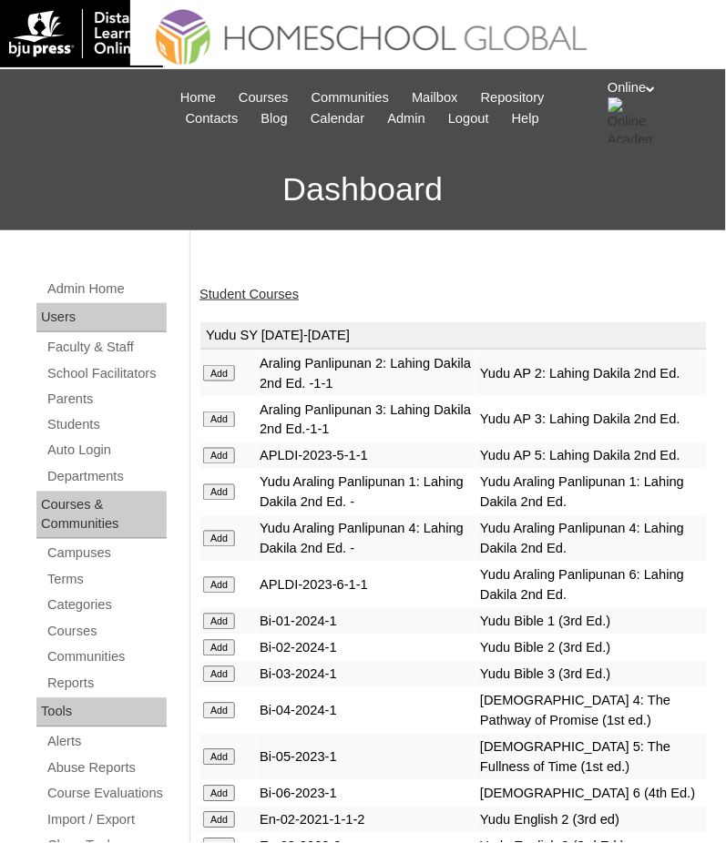
click at [263, 289] on link "Student Courses" at bounding box center [248, 294] width 99 height 15
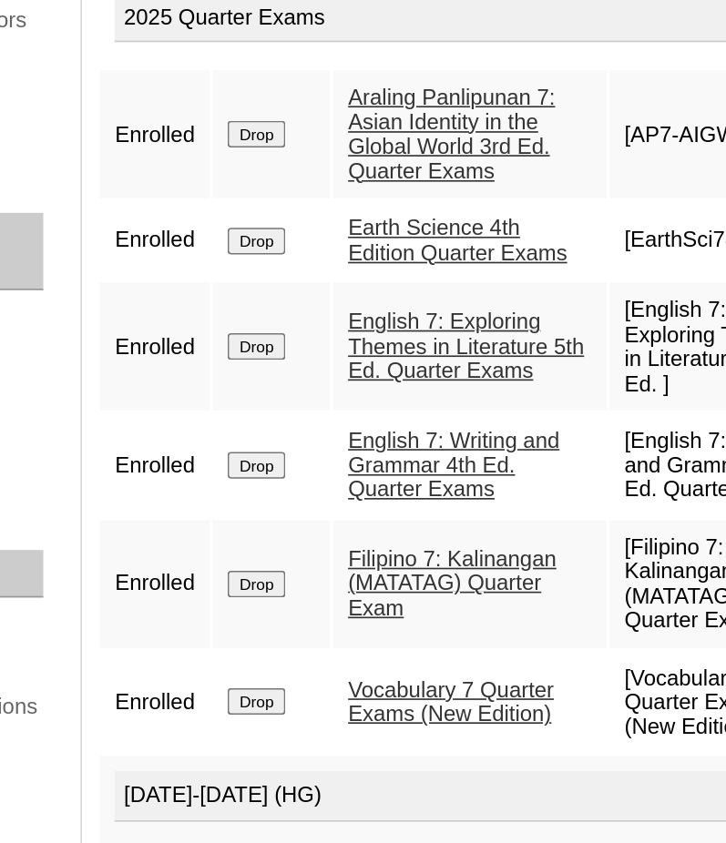
scroll to position [297, 0]
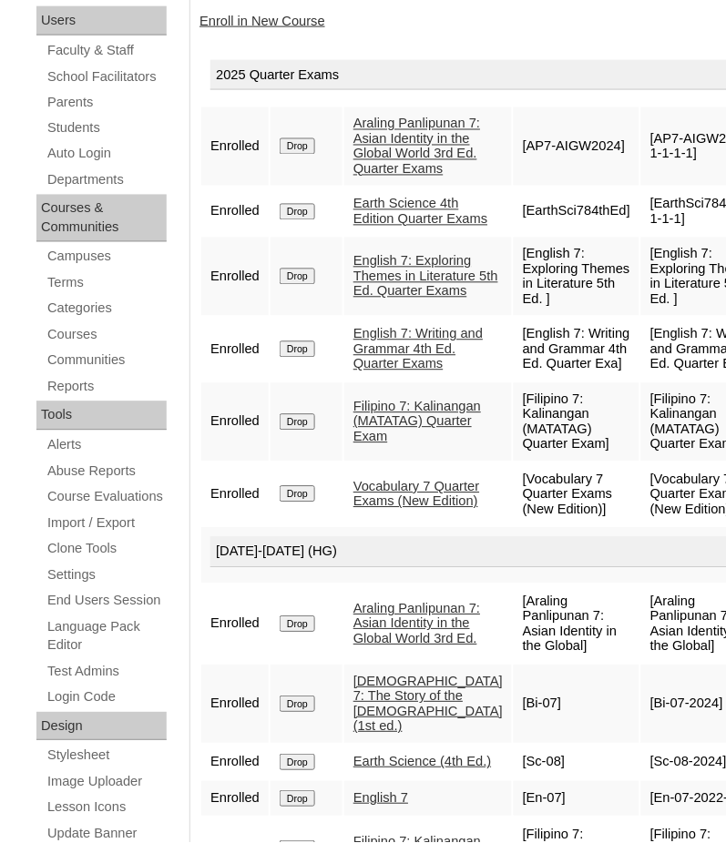
click at [250, 24] on link "Enroll in New Course" at bounding box center [262, 21] width 126 height 15
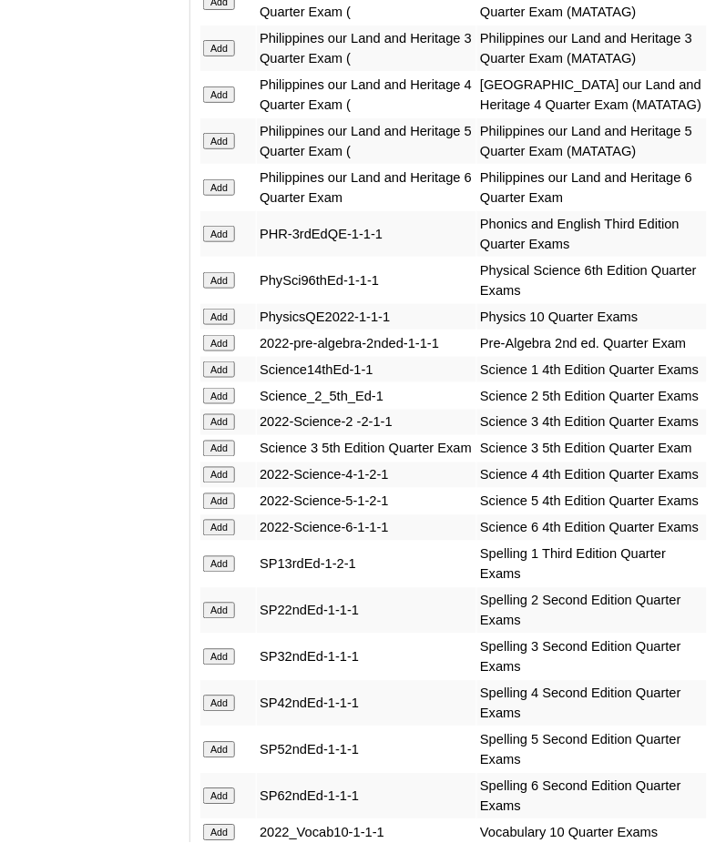
scroll to position [5097, 0]
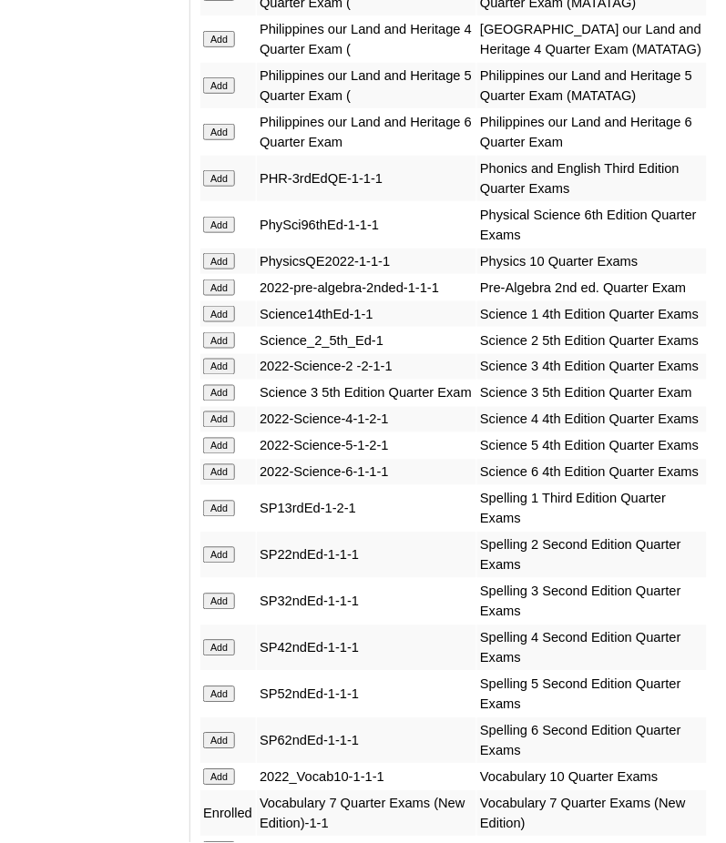
click at [230, 280] on input "Add" at bounding box center [219, 288] width 32 height 16
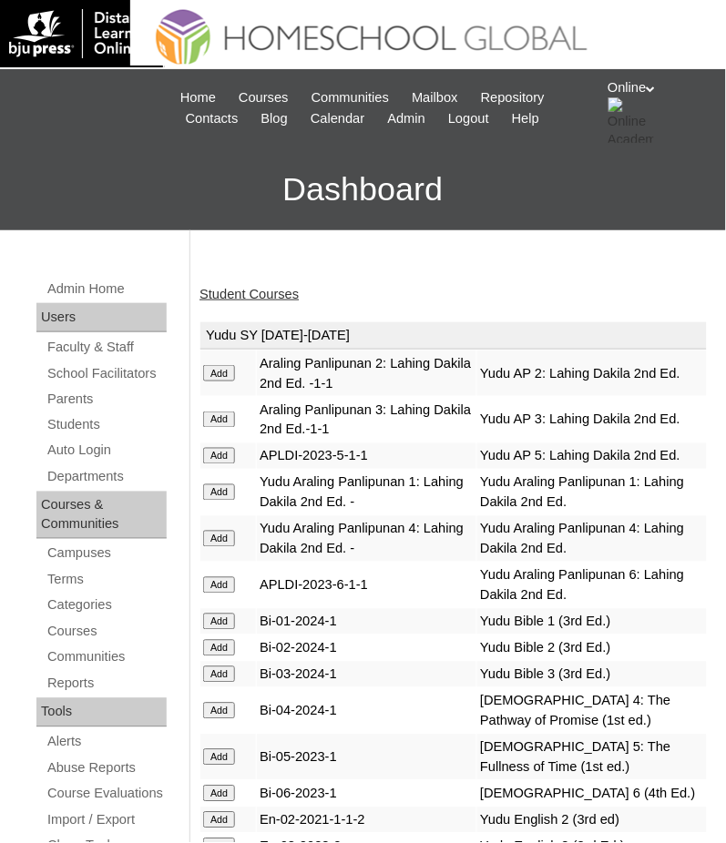
click at [233, 292] on link "Student Courses" at bounding box center [248, 294] width 99 height 15
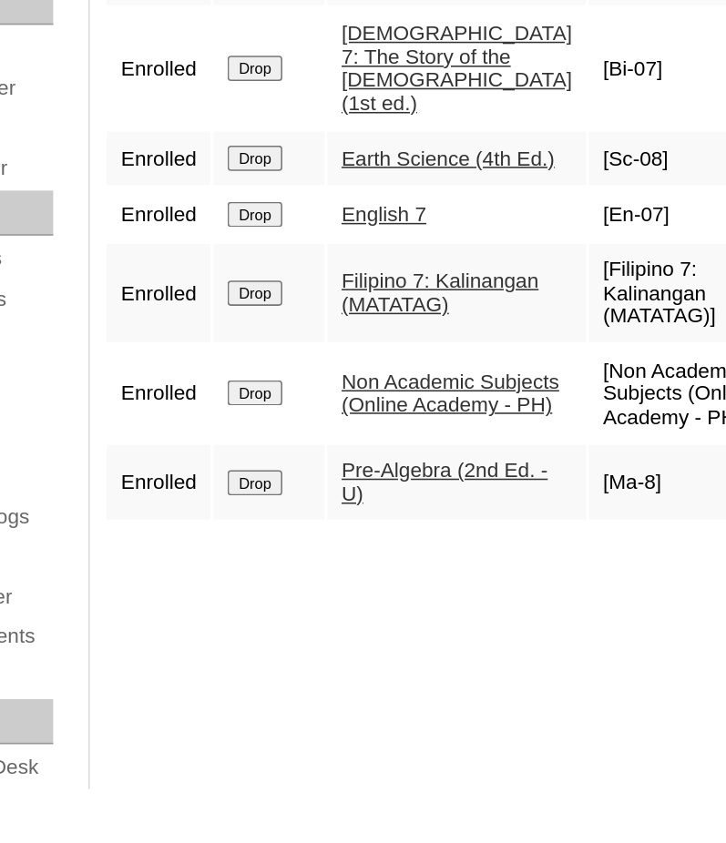
scroll to position [969, 0]
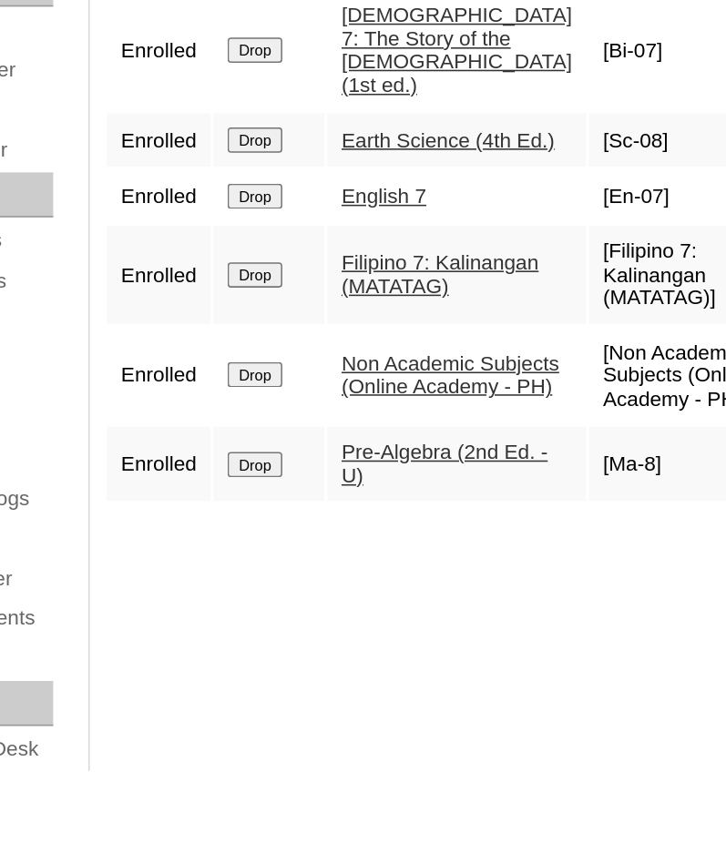
drag, startPoint x: 375, startPoint y: 480, endPoint x: 375, endPoint y: 607, distance: 127.5
click at [375, 490] on link "Filipino 7: Kalinangan (MATATAG)" at bounding box center [416, 475] width 127 height 30
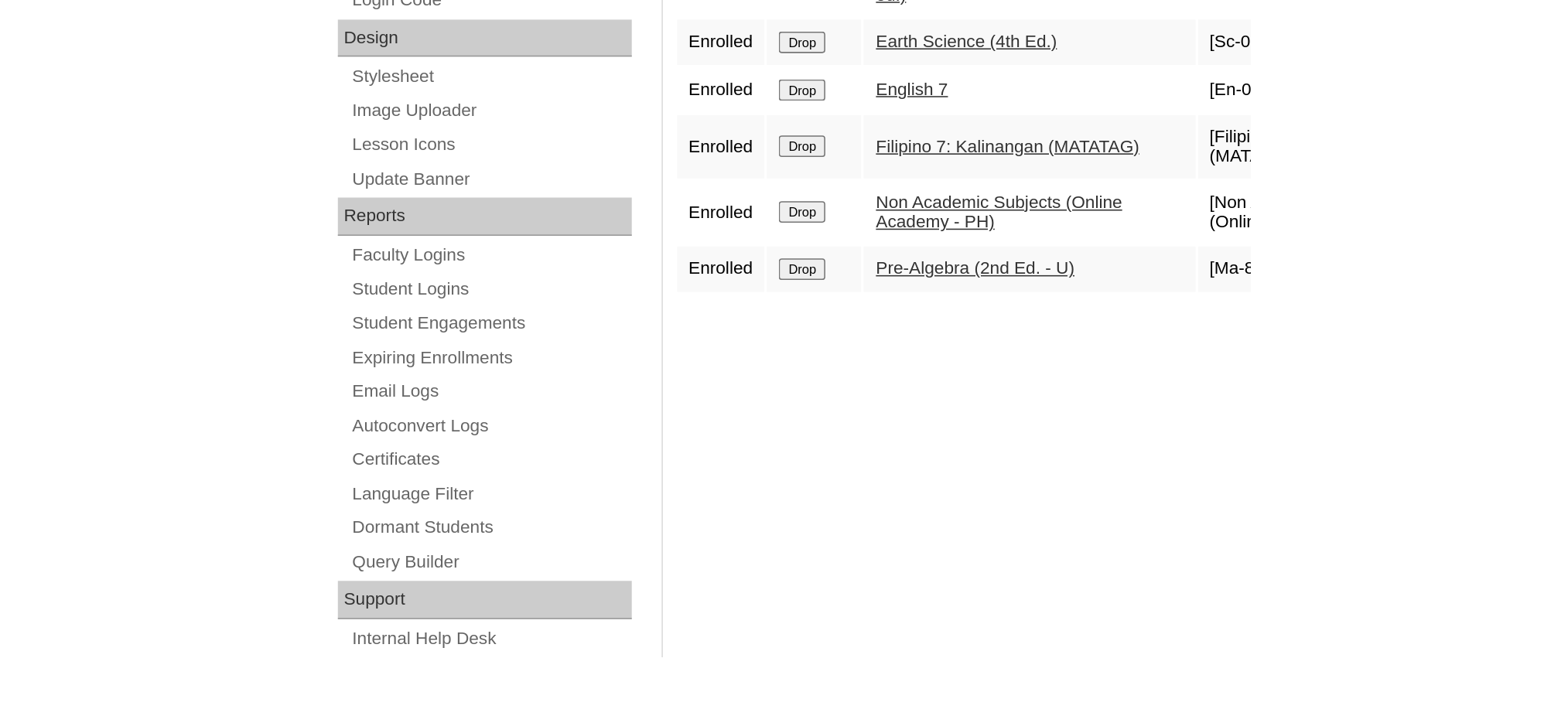
scroll to position [542, 0]
